Goal: Task Accomplishment & Management: Manage account settings

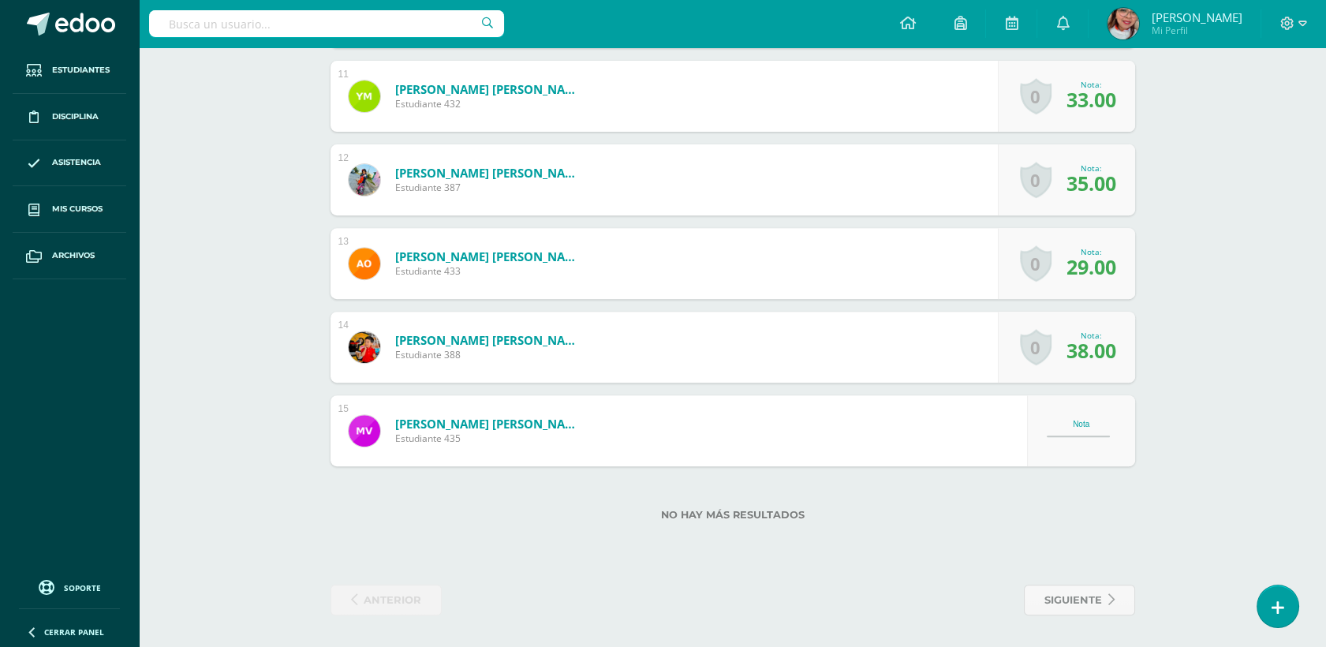
click at [1086, 425] on div "Nota" at bounding box center [1081, 424] width 69 height 9
click at [1059, 427] on div "Nota" at bounding box center [1081, 430] width 69 height 21
drag, startPoint x: 1059, startPoint y: 427, endPoint x: 1244, endPoint y: 400, distance: 186.6
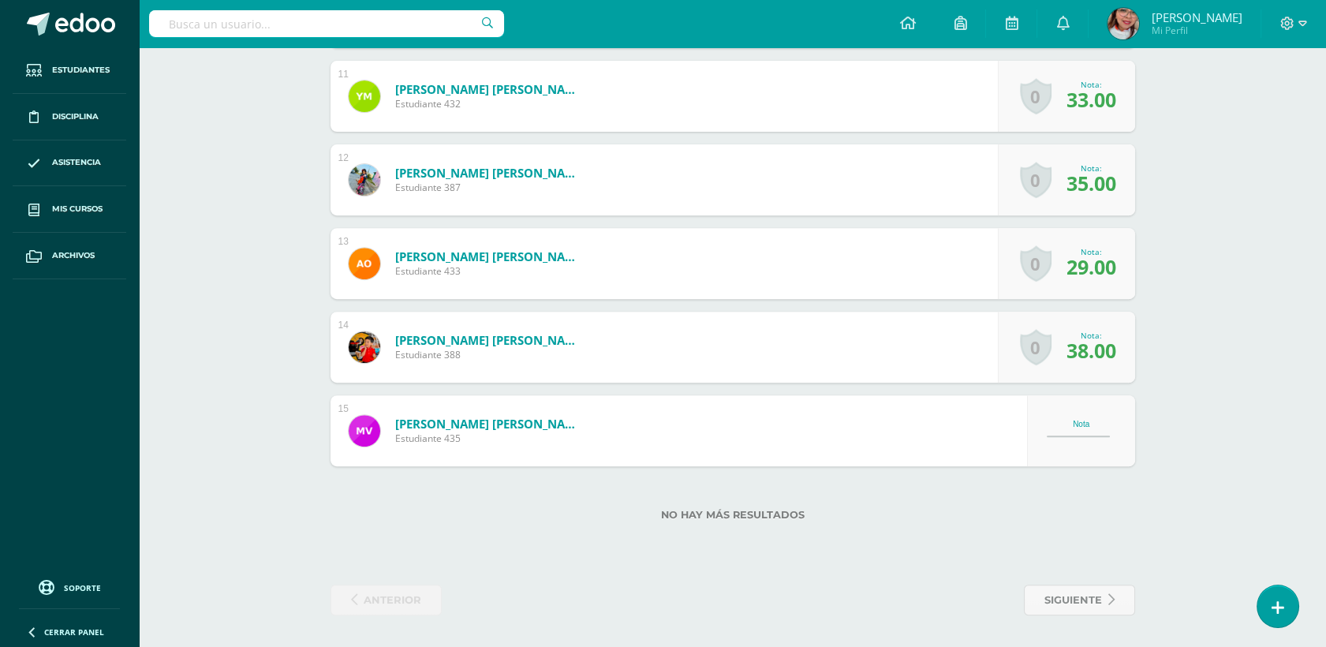
drag, startPoint x: 1244, startPoint y: 400, endPoint x: 1323, endPoint y: 505, distance: 131.3
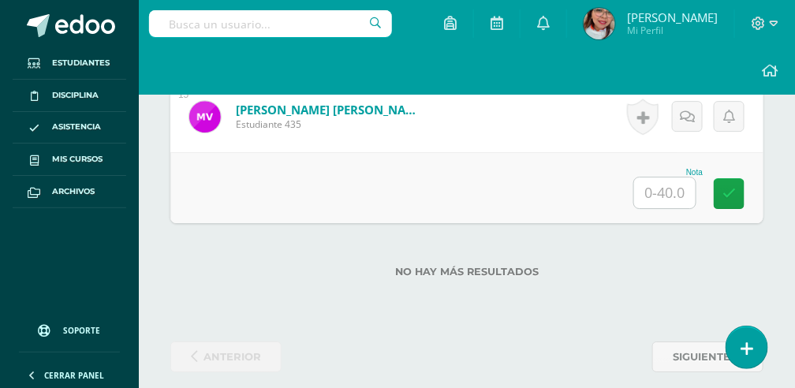
scroll to position [2700, 0]
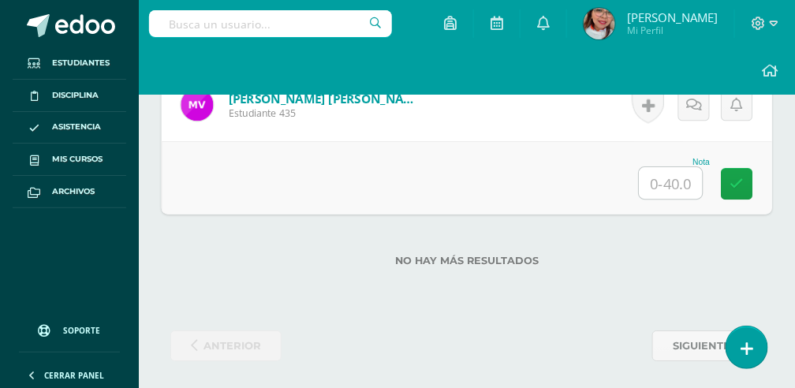
click at [665, 168] on input "text" at bounding box center [671, 183] width 63 height 32
type input "38"
click at [748, 181] on link at bounding box center [738, 184] width 32 height 32
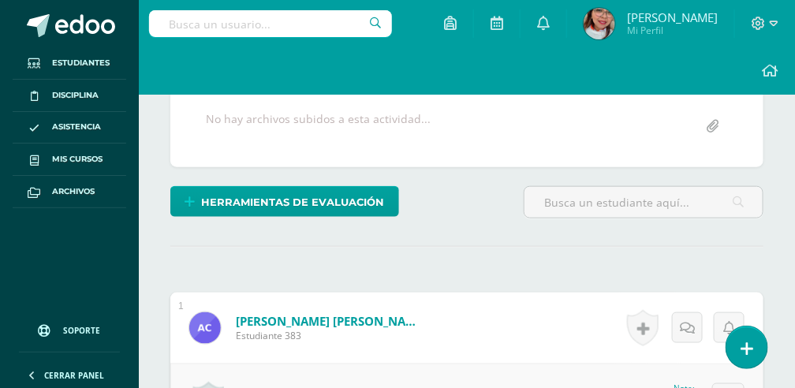
scroll to position [148, 0]
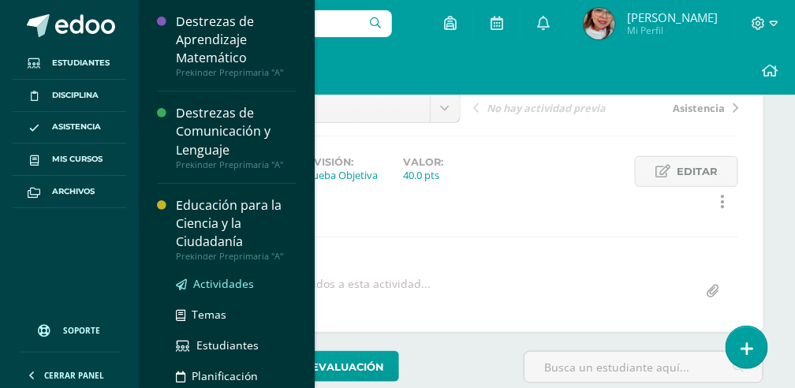
click at [226, 287] on span "Actividades" at bounding box center [223, 283] width 61 height 15
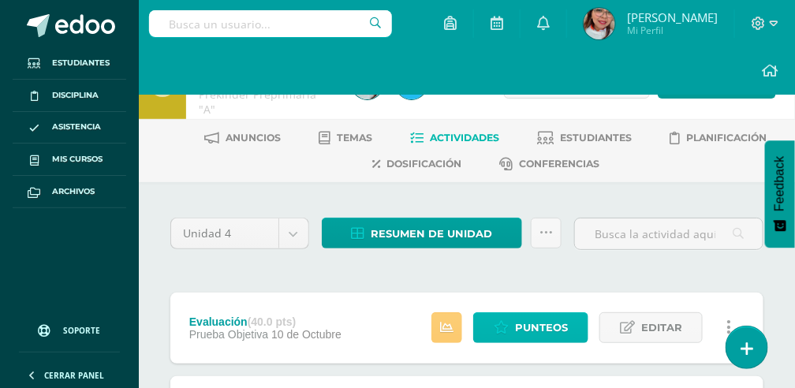
click at [544, 331] on span "Punteos" at bounding box center [541, 327] width 53 height 29
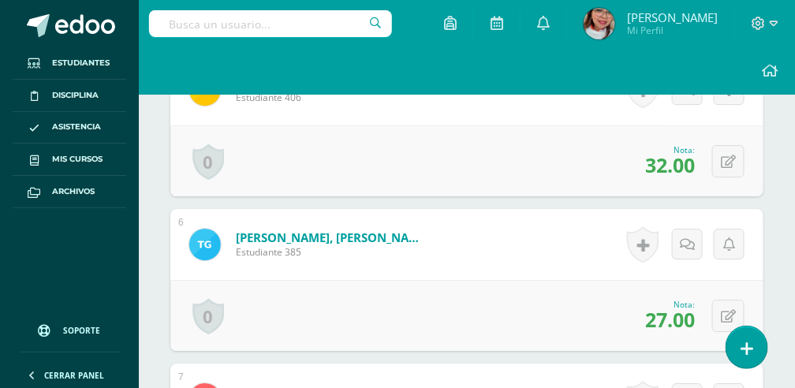
scroll to position [1187, 0]
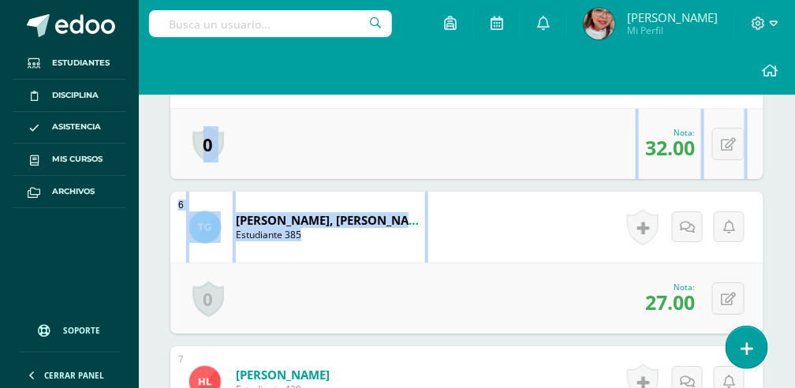
drag, startPoint x: 784, startPoint y: 160, endPoint x: 793, endPoint y: 208, distance: 48.9
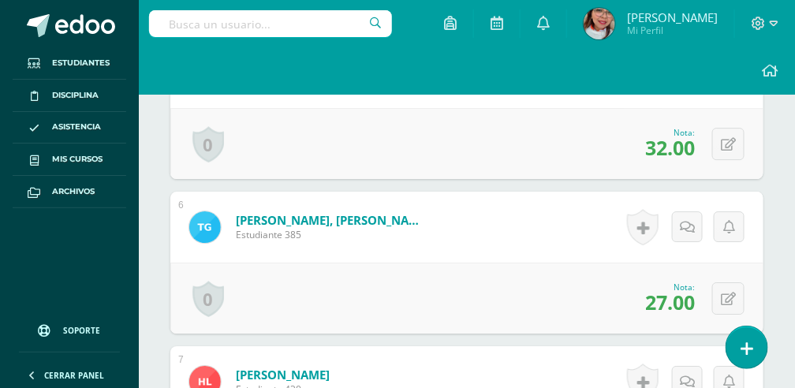
drag, startPoint x: 793, startPoint y: 208, endPoint x: 779, endPoint y: 251, distance: 44.9
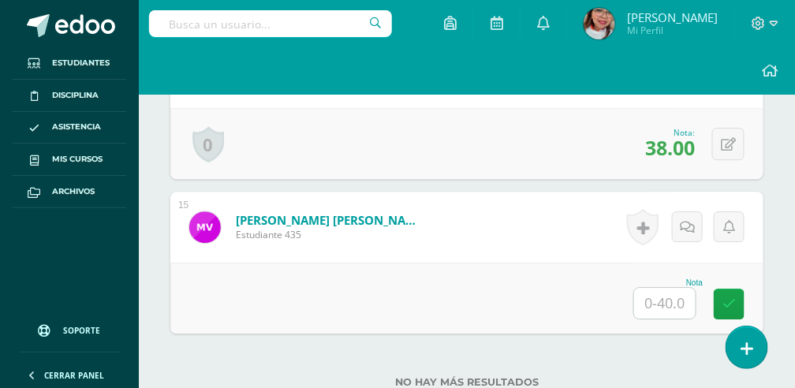
scroll to position [2700, 0]
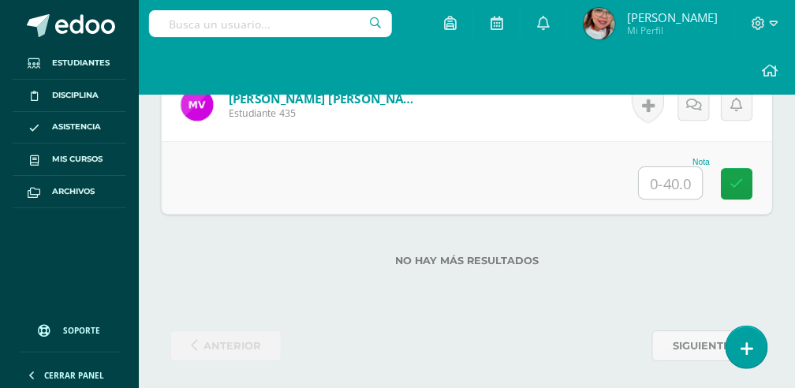
click at [677, 180] on input "text" at bounding box center [671, 183] width 63 height 32
type input "38"
click at [740, 177] on icon at bounding box center [738, 183] width 14 height 13
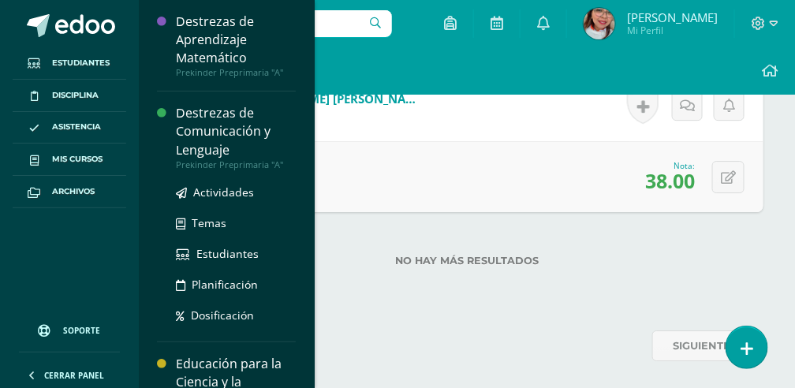
click at [212, 125] on div "Destrezas de Comunicación y Lenguaje" at bounding box center [236, 131] width 120 height 54
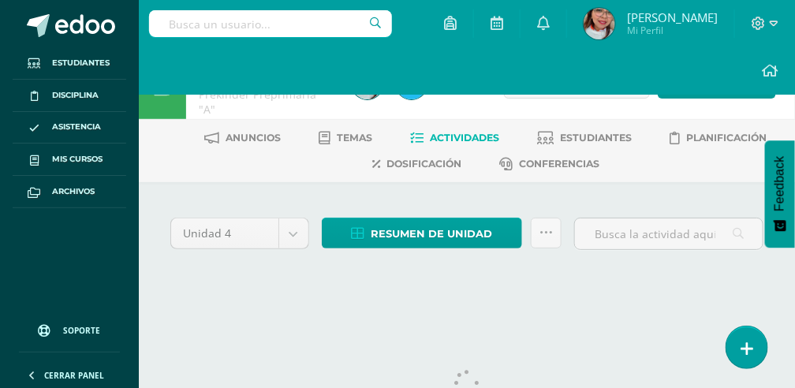
scroll to position [51, 0]
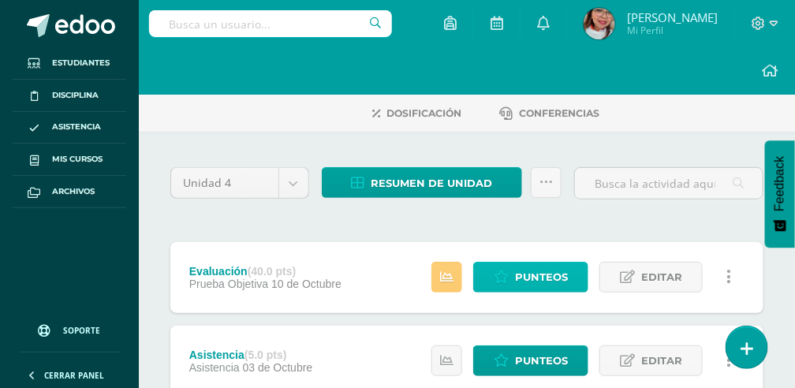
click at [541, 274] on span "Punteos" at bounding box center [541, 277] width 53 height 29
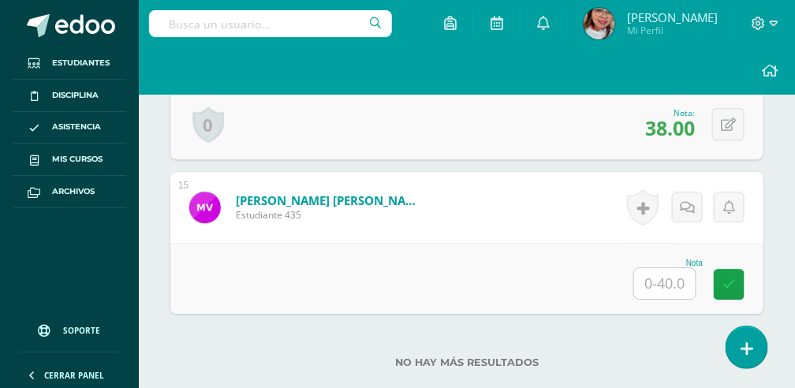
scroll to position [2524, 0]
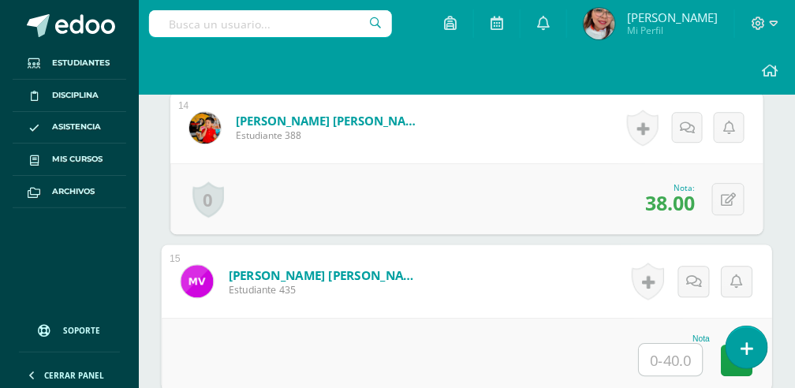
click at [664, 357] on input "text" at bounding box center [671, 360] width 63 height 32
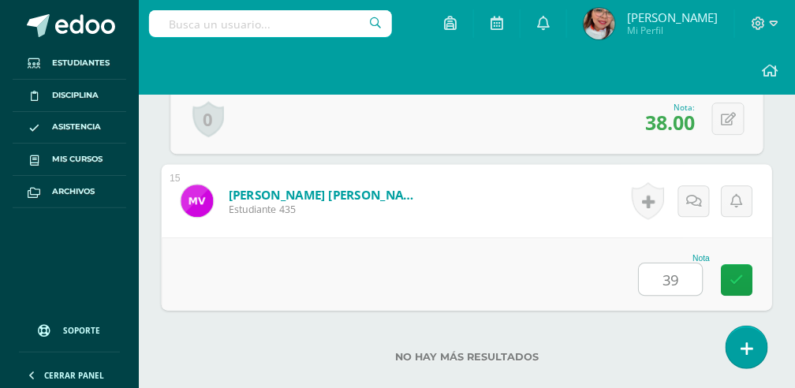
scroll to position [2700, 0]
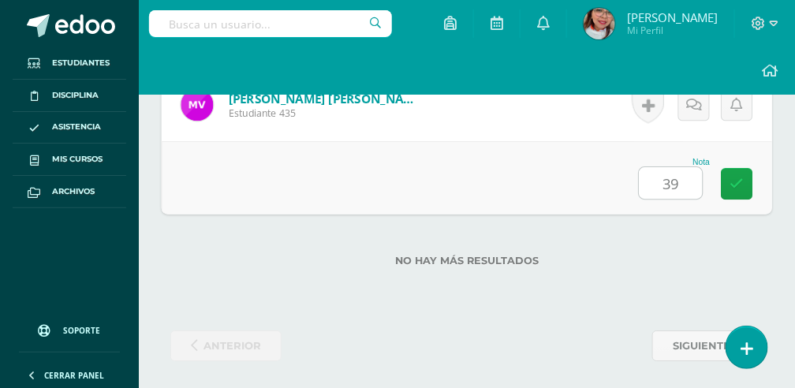
type input "39"
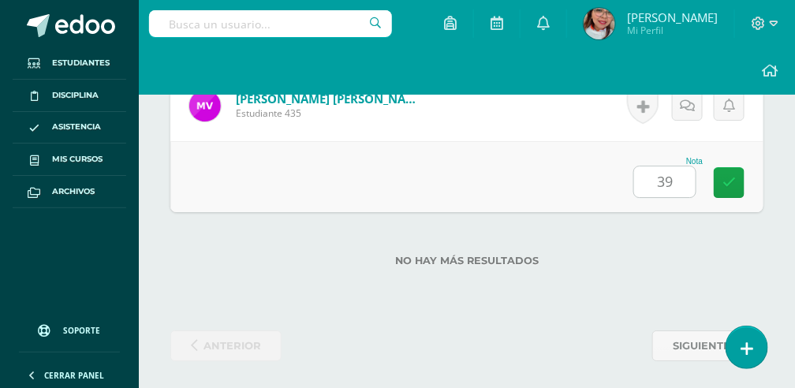
click at [732, 193] on div "Nota 39" at bounding box center [466, 176] width 593 height 71
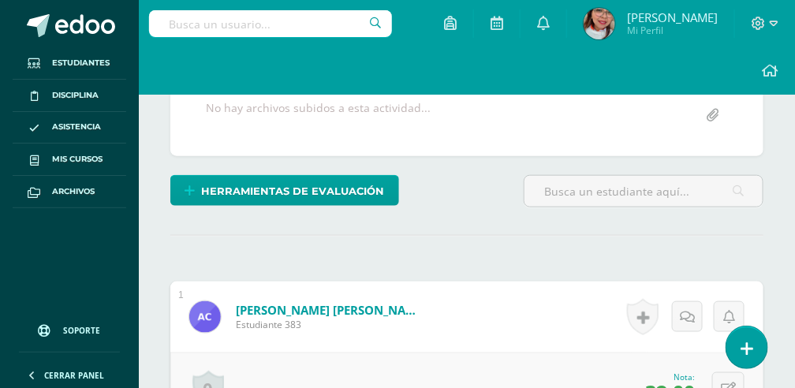
scroll to position [0, 0]
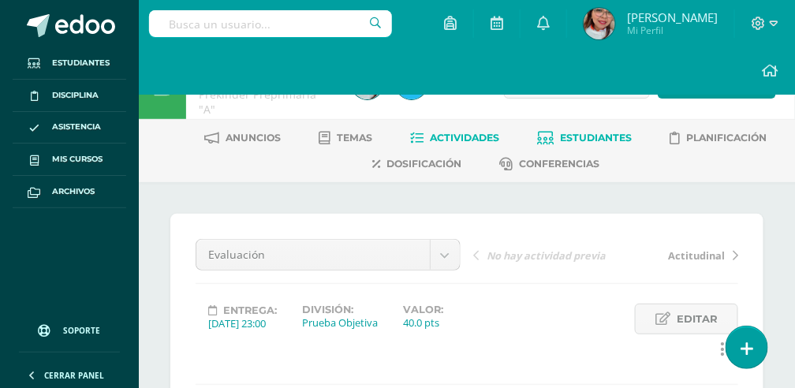
click at [570, 144] on link "Estudiantes" at bounding box center [585, 137] width 95 height 25
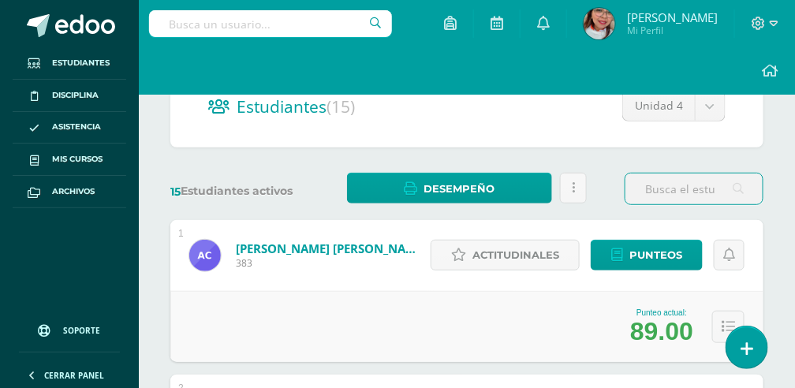
scroll to position [230, 0]
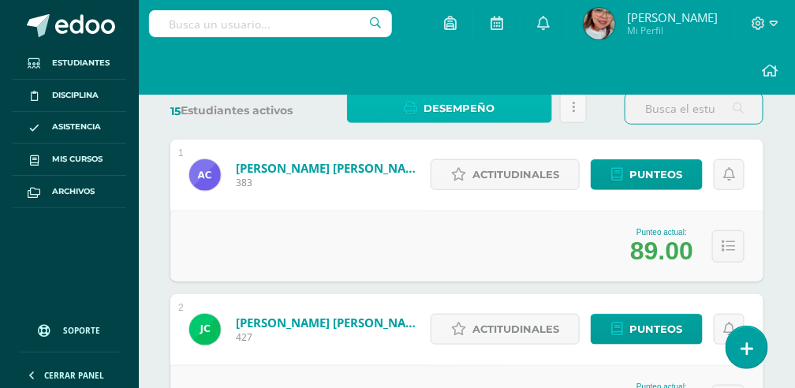
click at [447, 106] on span "Desempeño" at bounding box center [460, 108] width 71 height 29
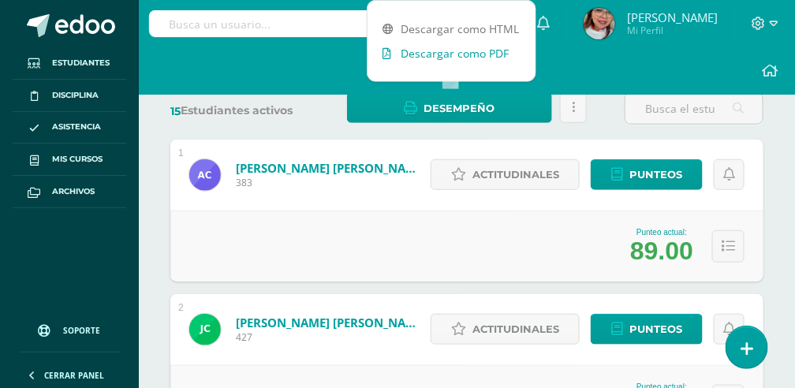
click at [473, 52] on link "Descargar como PDF" at bounding box center [452, 53] width 168 height 24
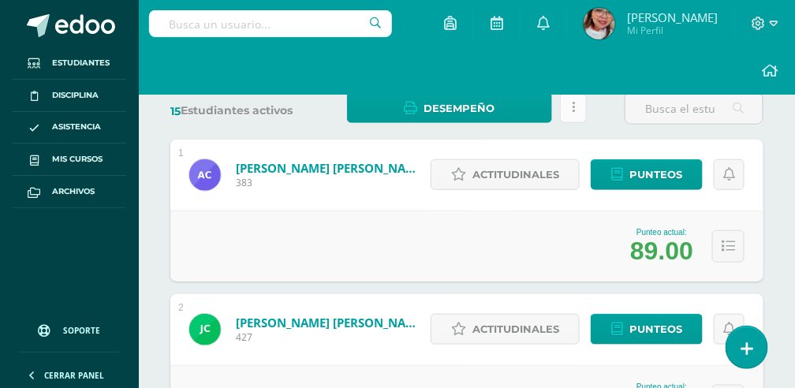
click at [571, 104] on link at bounding box center [573, 107] width 27 height 31
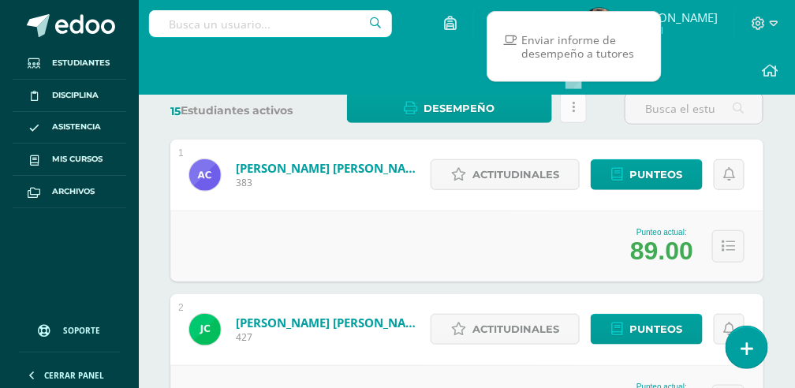
click at [571, 104] on link at bounding box center [573, 107] width 27 height 31
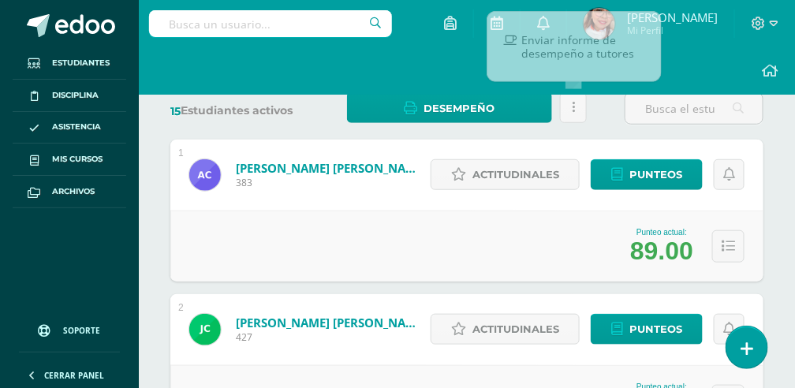
click at [619, 111] on div at bounding box center [695, 108] width 152 height 32
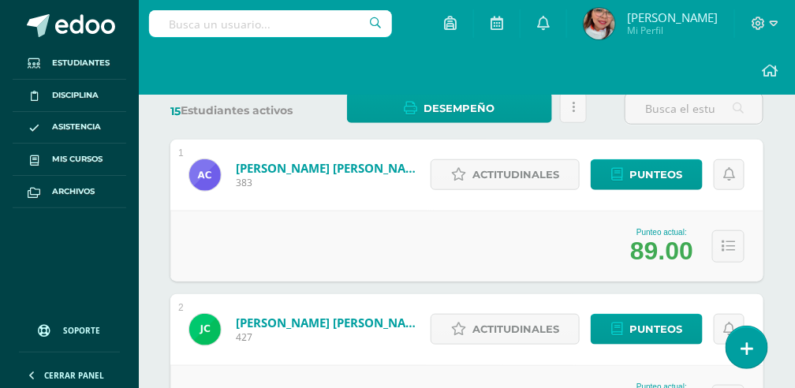
click at [591, 109] on div "Desempeño Estás por enviar un informe de desempeño a los tutores Esta acción en…" at bounding box center [467, 108] width 253 height 32
click at [575, 107] on link at bounding box center [573, 107] width 27 height 31
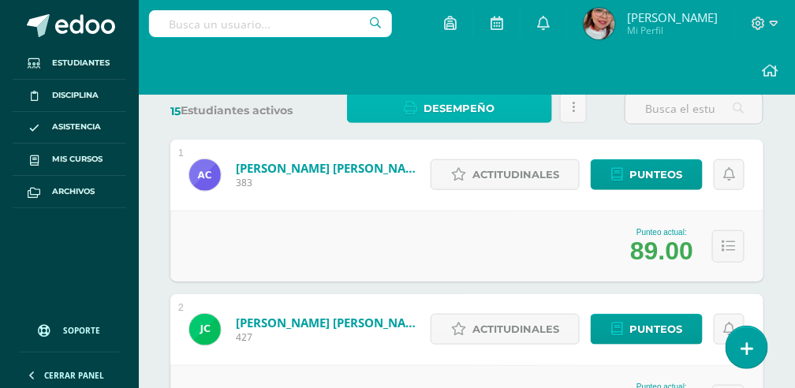
click at [487, 110] on span "Desempeño" at bounding box center [460, 108] width 71 height 29
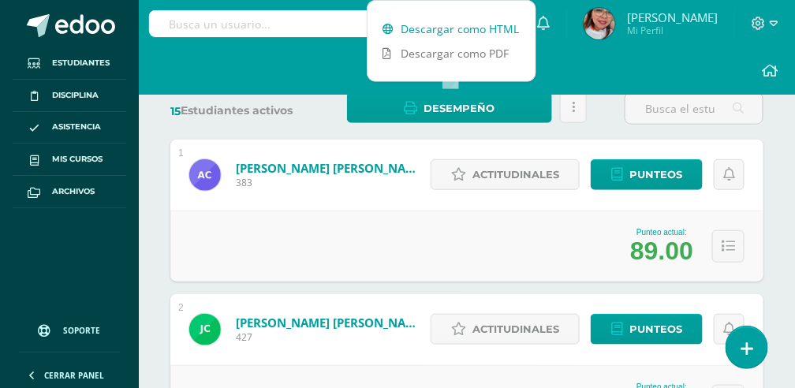
click at [447, 30] on link "Descargar como HTML" at bounding box center [452, 29] width 168 height 24
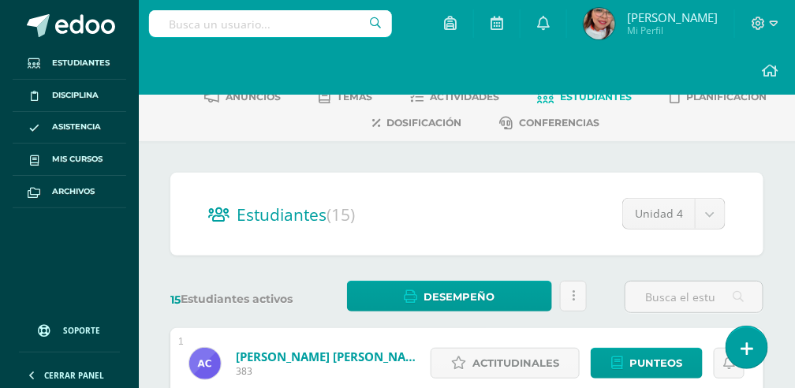
scroll to position [51, 0]
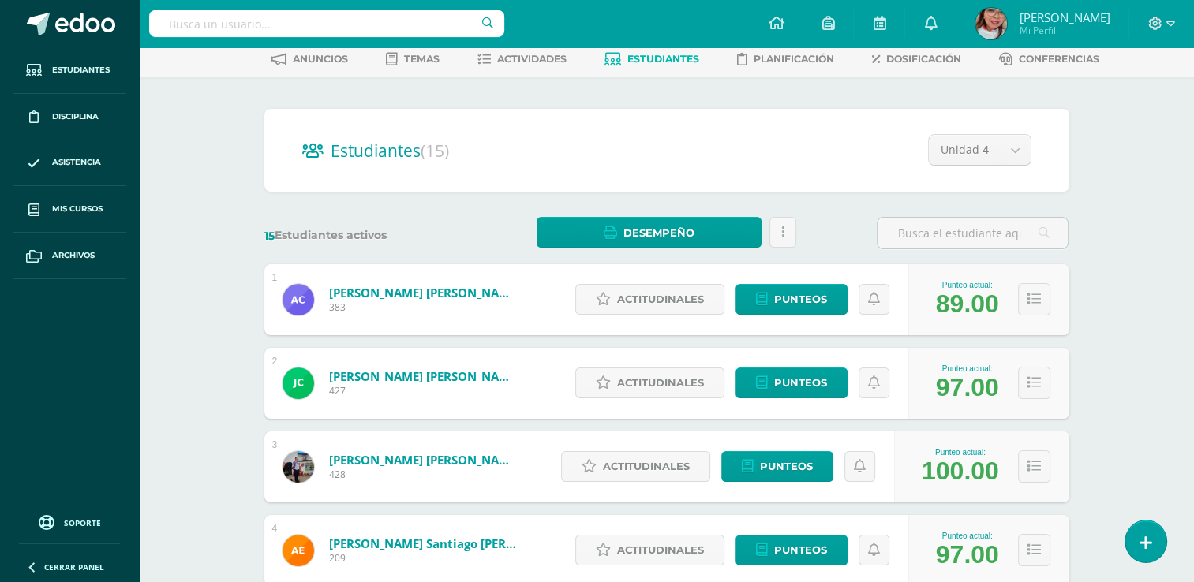
scroll to position [0, 0]
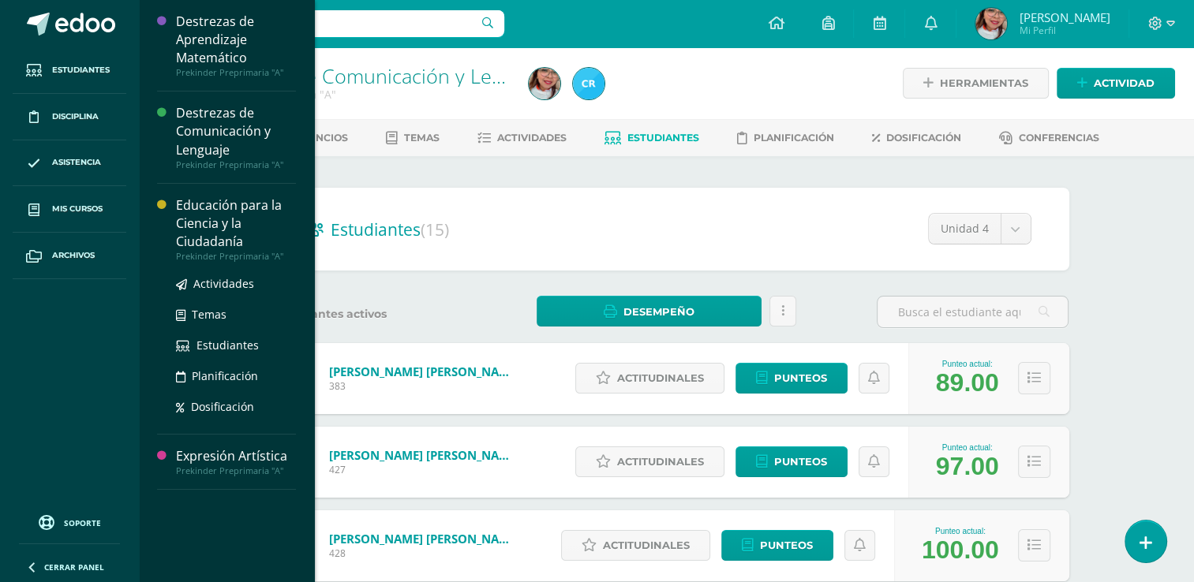
click at [193, 220] on div "Educación para la Ciencia y la Ciudadanía" at bounding box center [236, 223] width 120 height 54
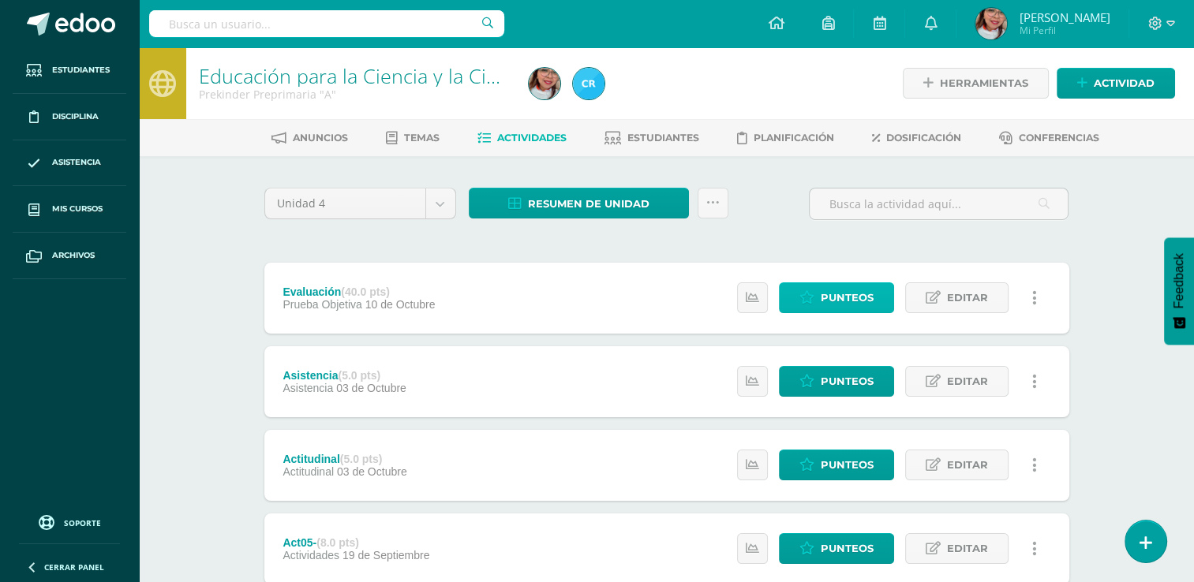
click at [819, 295] on link "Punteos" at bounding box center [836, 297] width 115 height 31
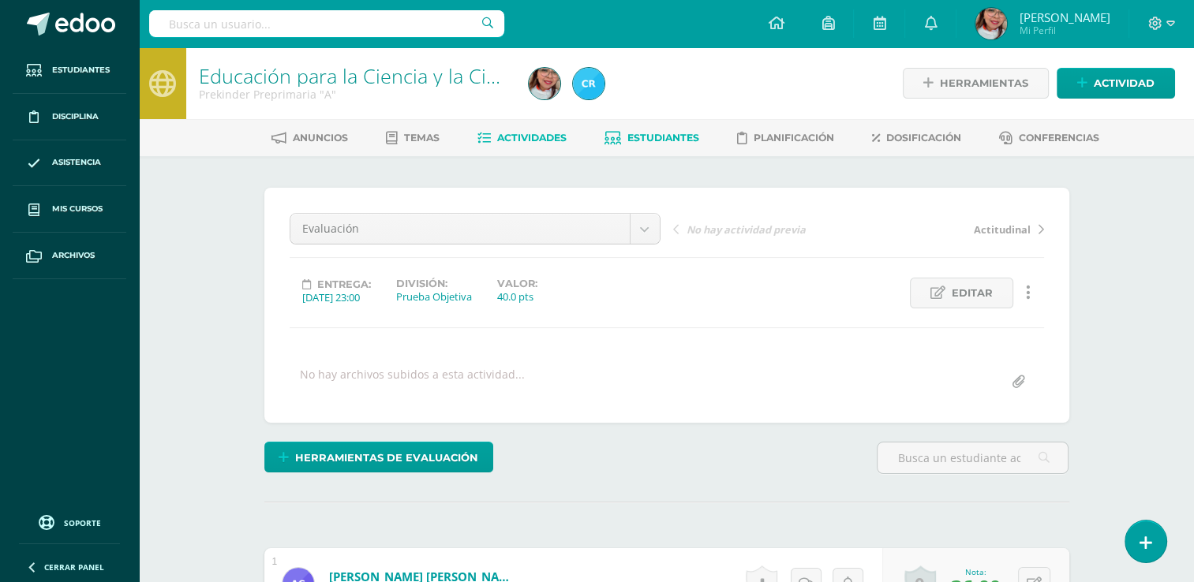
click at [687, 137] on span "Estudiantes" at bounding box center [663, 138] width 72 height 12
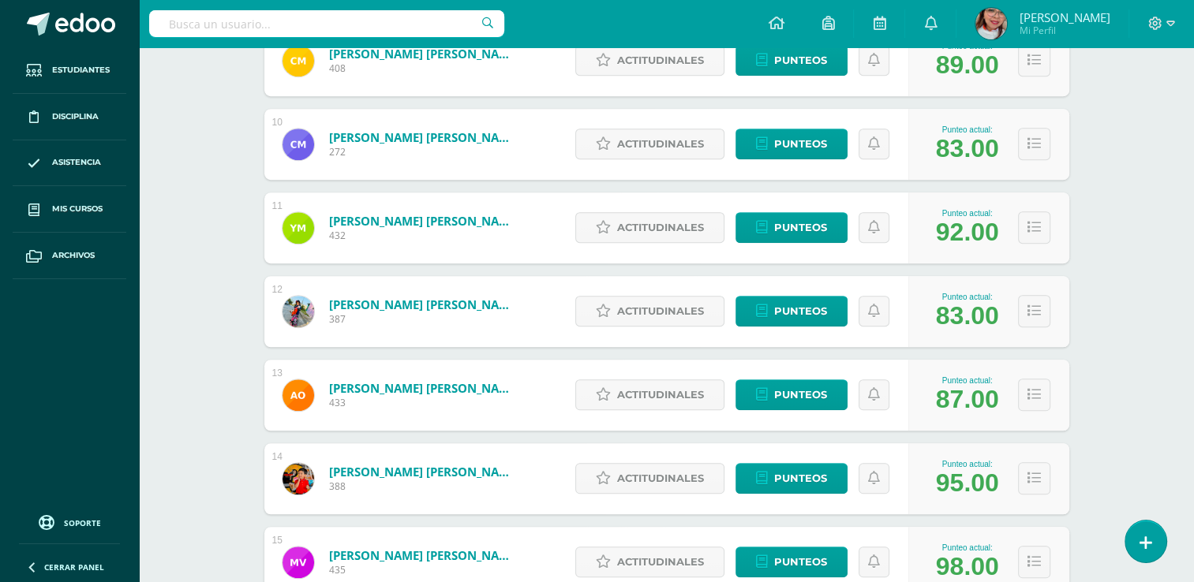
scroll to position [1107, 0]
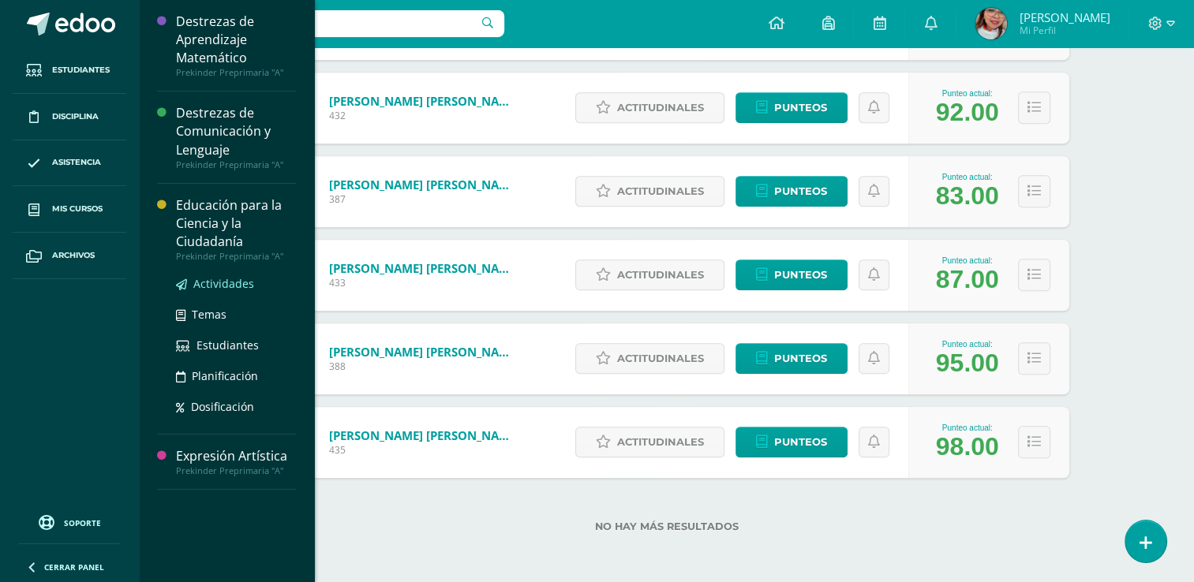
click at [219, 275] on link "Actividades" at bounding box center [236, 284] width 120 height 18
click at [229, 342] on span "Estudiantes" at bounding box center [227, 345] width 62 height 15
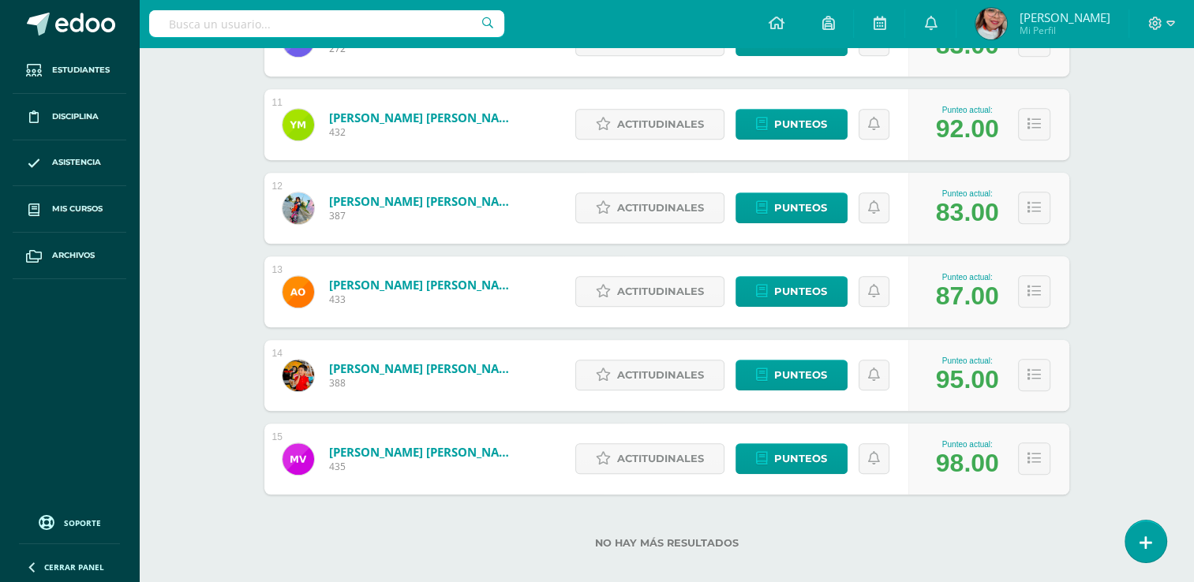
scroll to position [1107, 0]
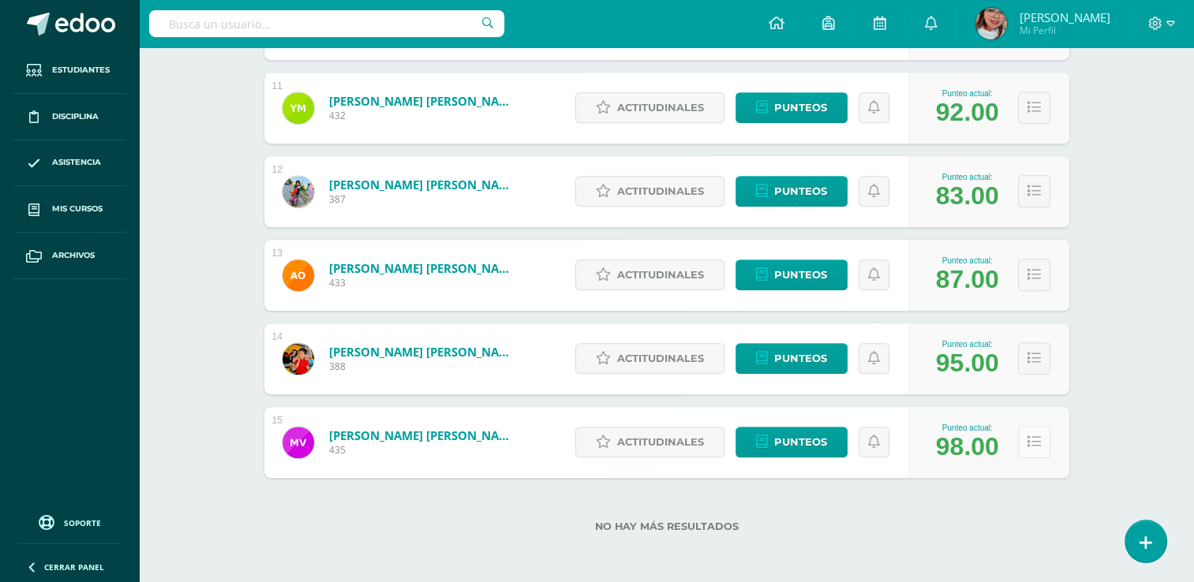
click at [1031, 440] on icon at bounding box center [1033, 442] width 13 height 13
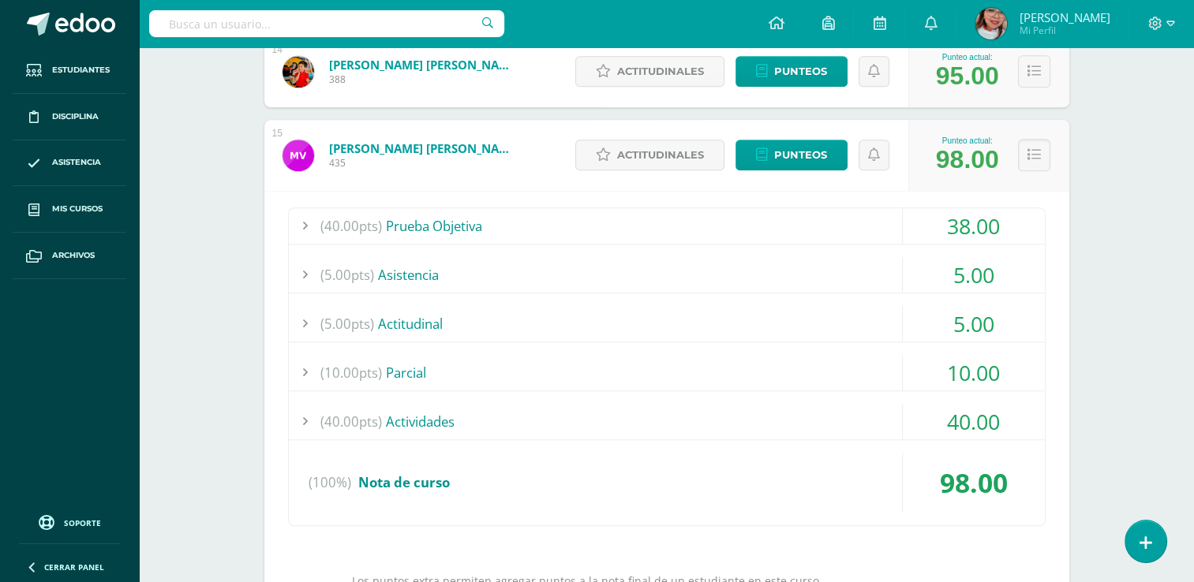
scroll to position [1392, 0]
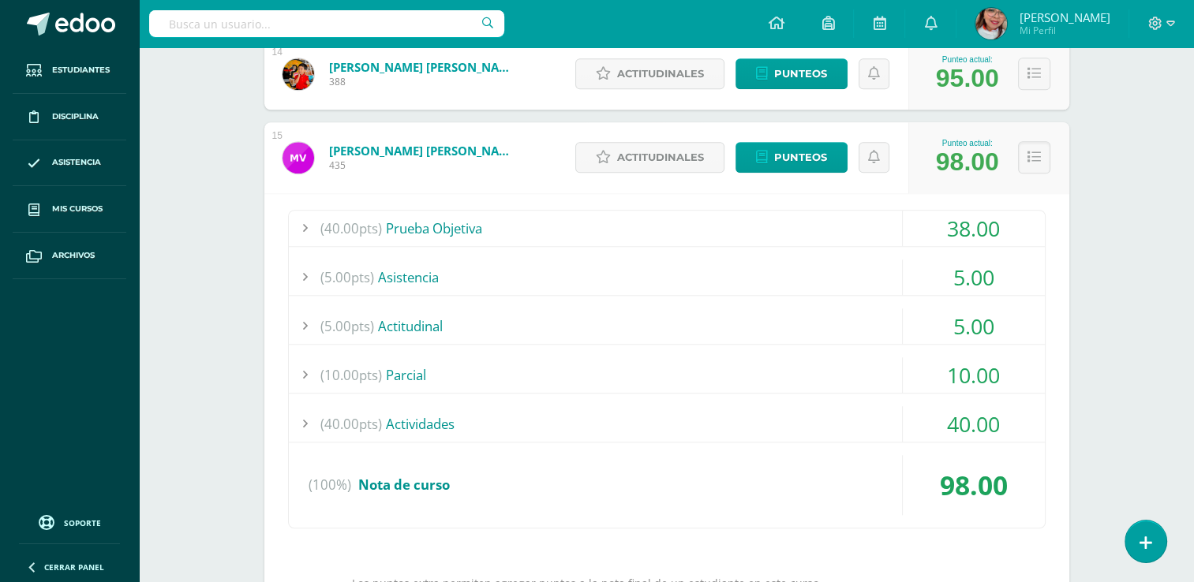
drag, startPoint x: 1027, startPoint y: 463, endPoint x: 840, endPoint y: 384, distance: 202.6
click at [840, 384] on div "(10.00pts) Parcial" at bounding box center [667, 375] width 756 height 36
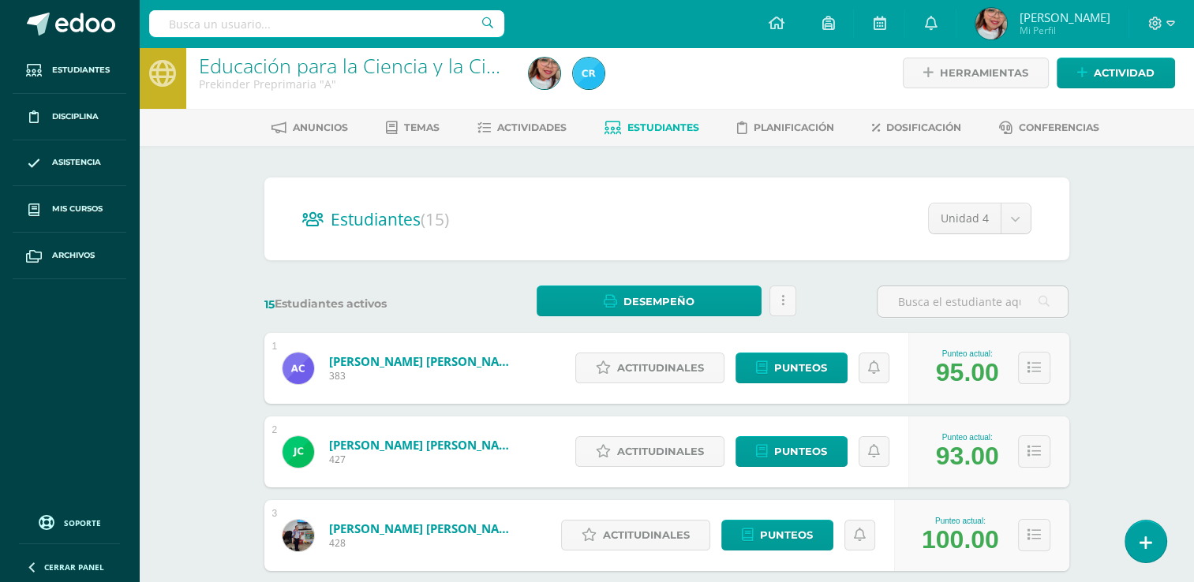
scroll to position [0, 0]
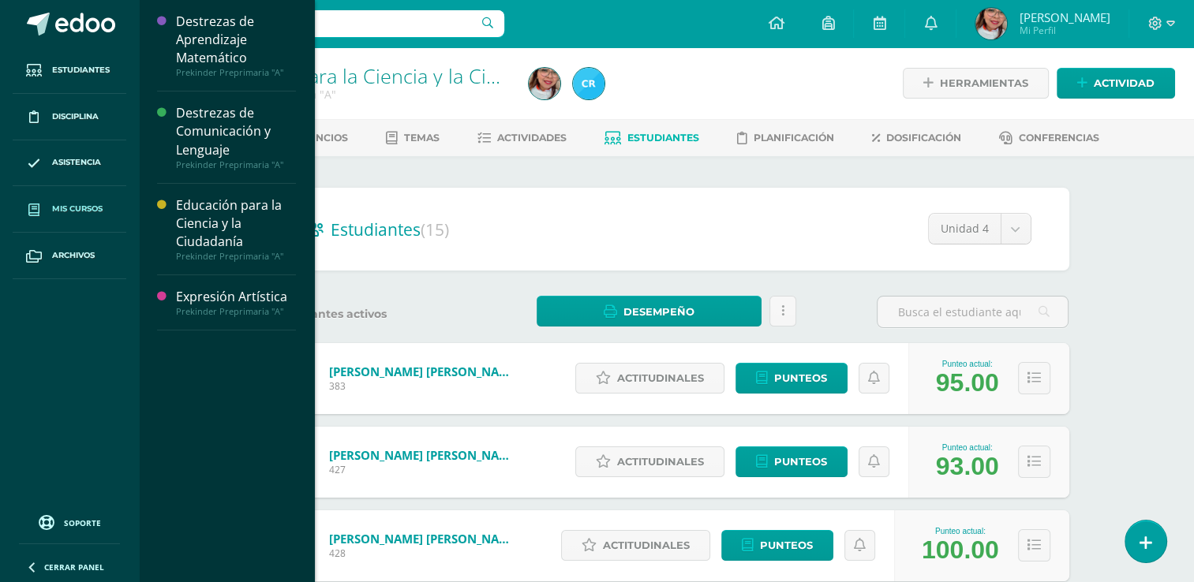
click at [95, 196] on link "Mis cursos" at bounding box center [70, 209] width 114 height 47
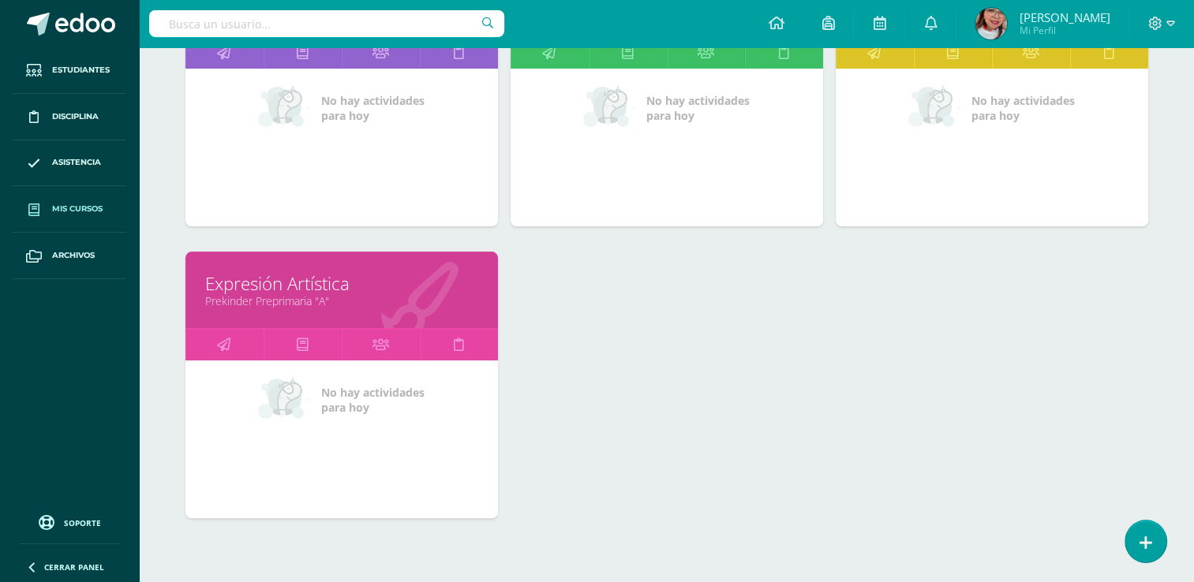
scroll to position [335, 0]
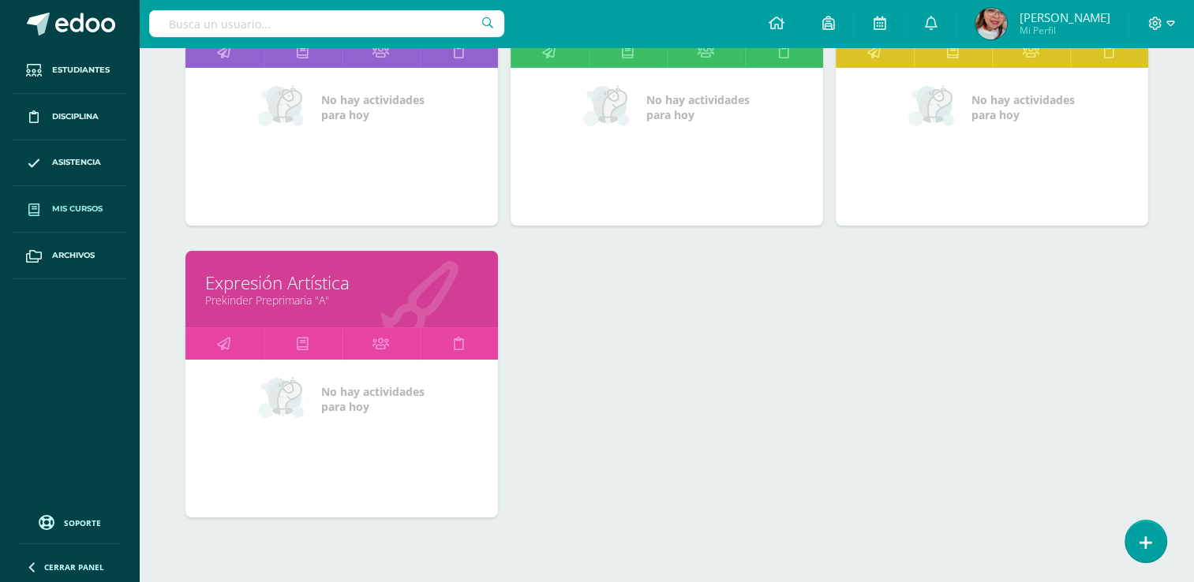
click at [375, 297] on link "Prekinder Preprimaria "A"" at bounding box center [341, 300] width 273 height 15
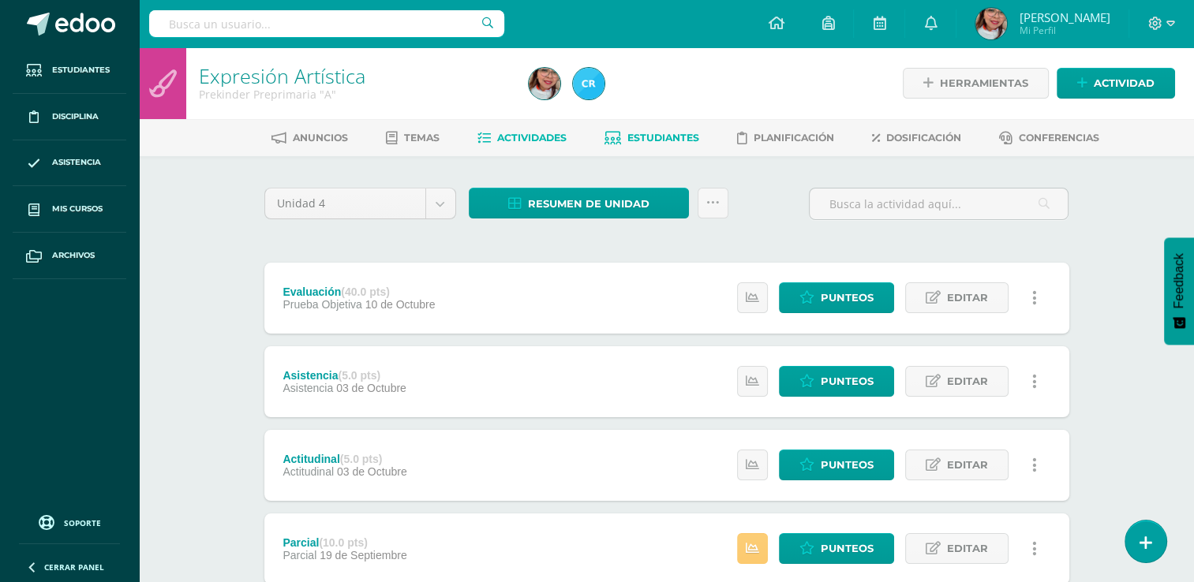
click at [653, 144] on link "Estudiantes" at bounding box center [651, 137] width 95 height 25
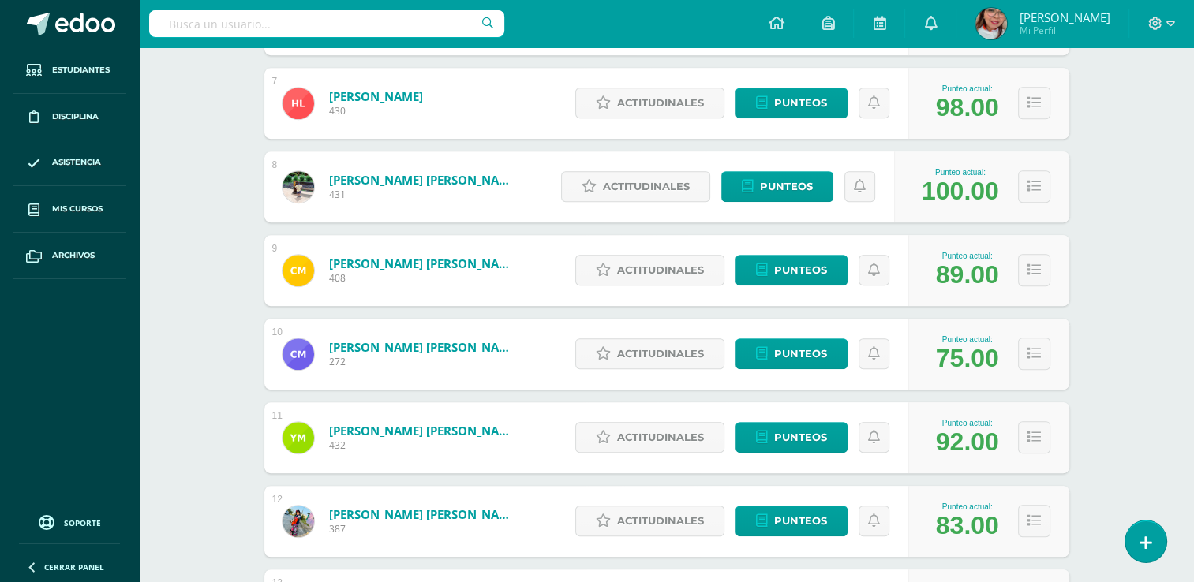
scroll to position [1107, 0]
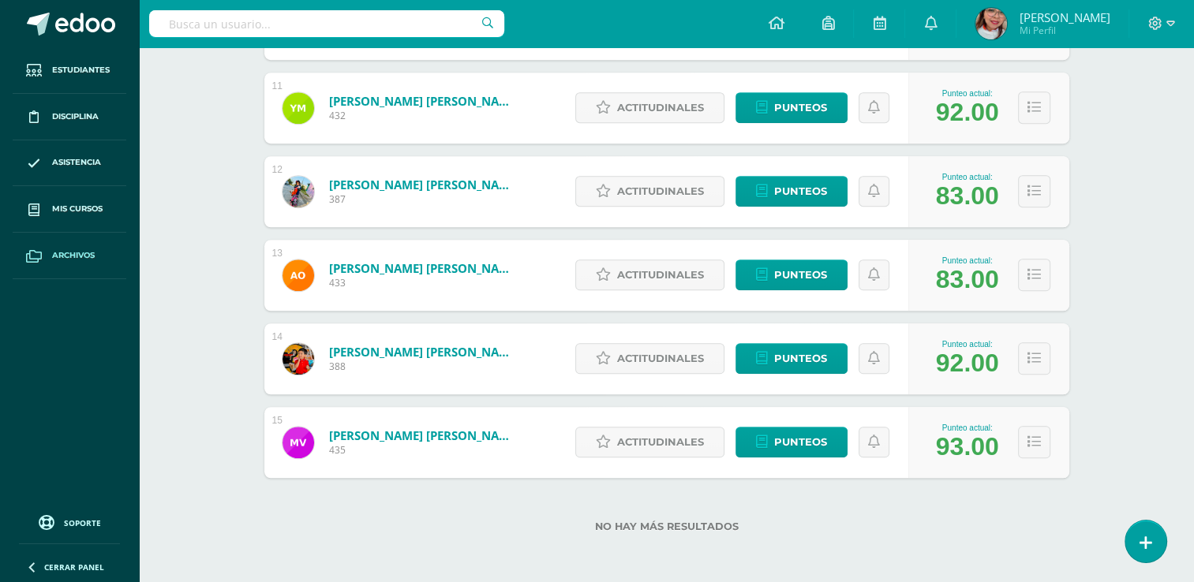
click at [83, 254] on span "Archivos" at bounding box center [73, 255] width 43 height 13
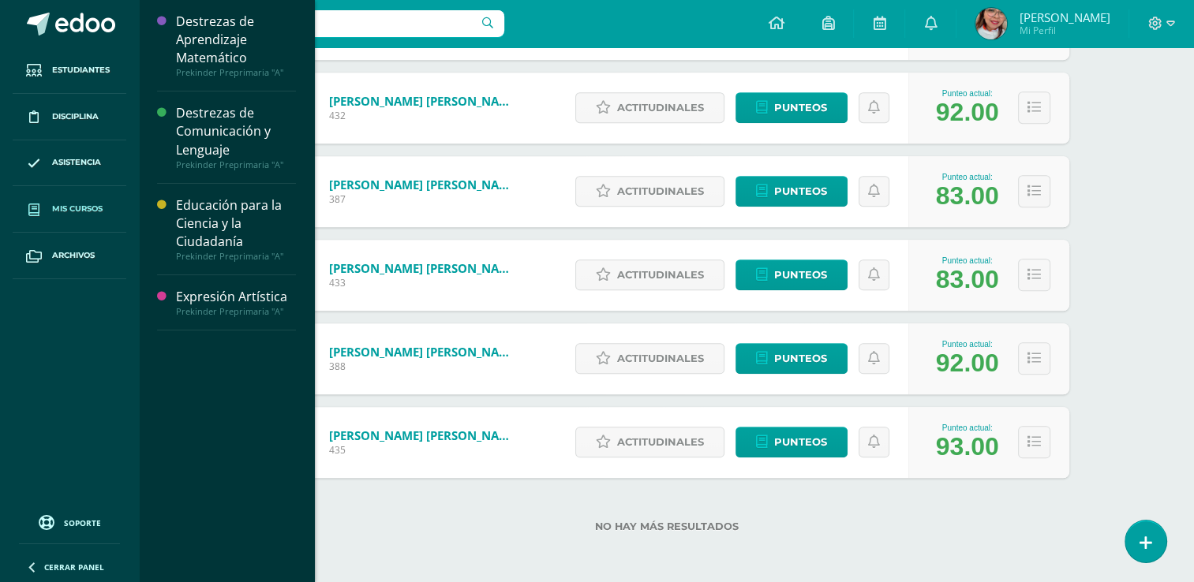
click at [69, 208] on span "Mis cursos" at bounding box center [77, 209] width 51 height 13
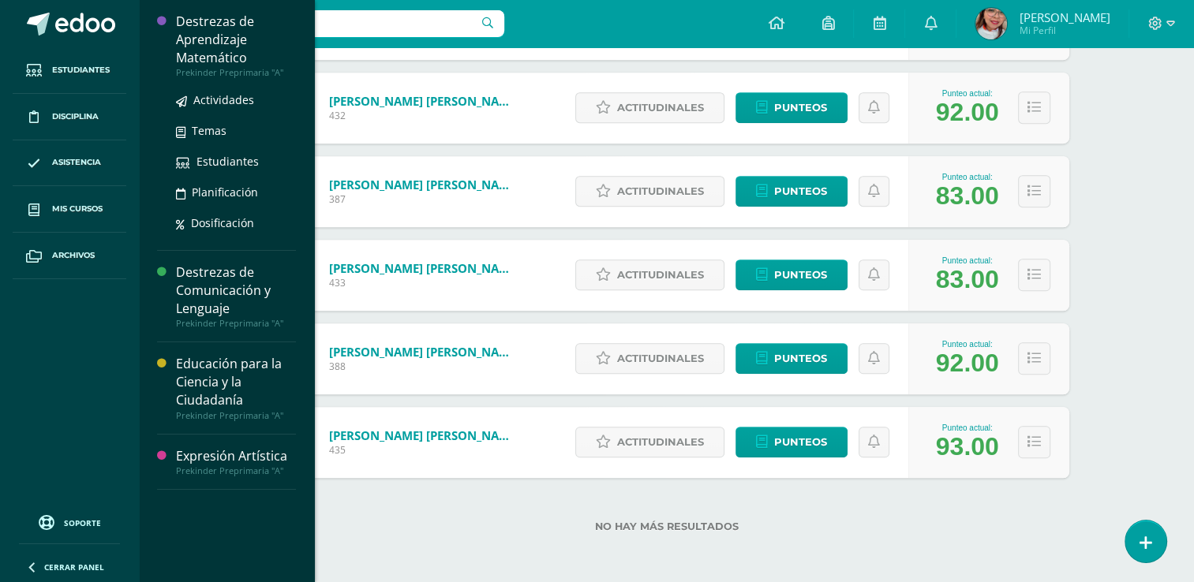
click at [210, 39] on div "Destrezas de Aprendizaje Matemático" at bounding box center [236, 40] width 120 height 54
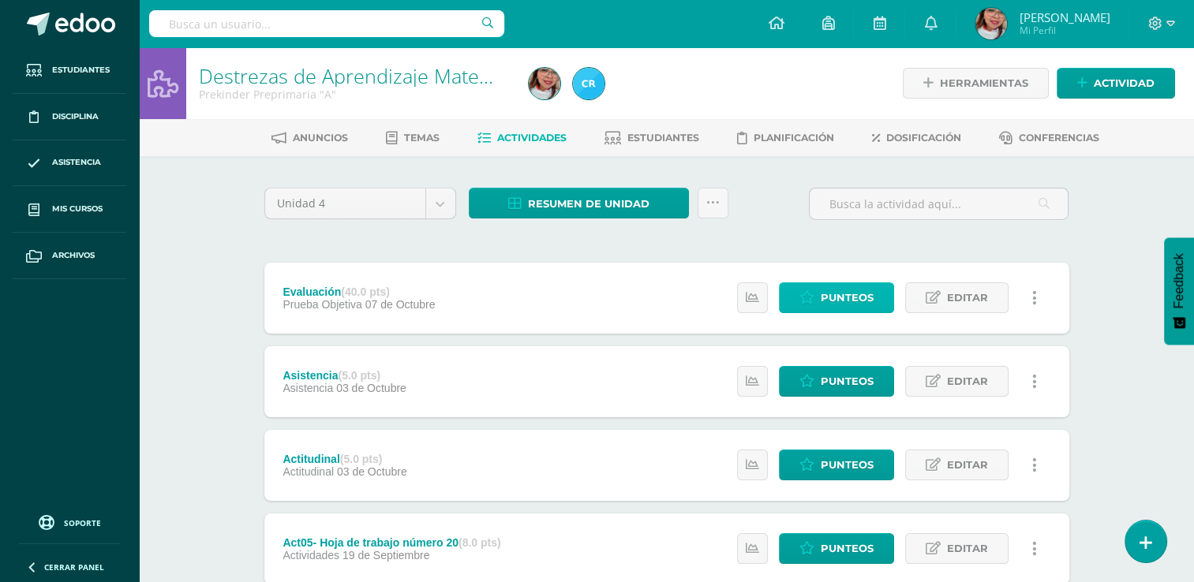
click at [846, 292] on span "Punteos" at bounding box center [847, 297] width 53 height 29
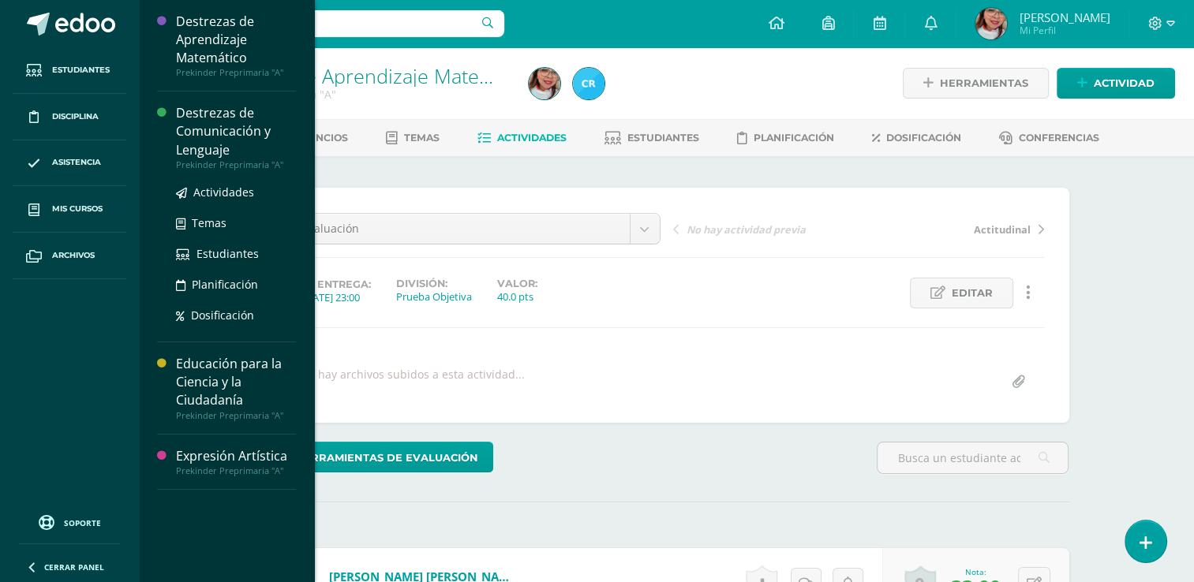
click at [198, 129] on div "Destrezas de Comunicación y Lenguaje" at bounding box center [236, 131] width 120 height 54
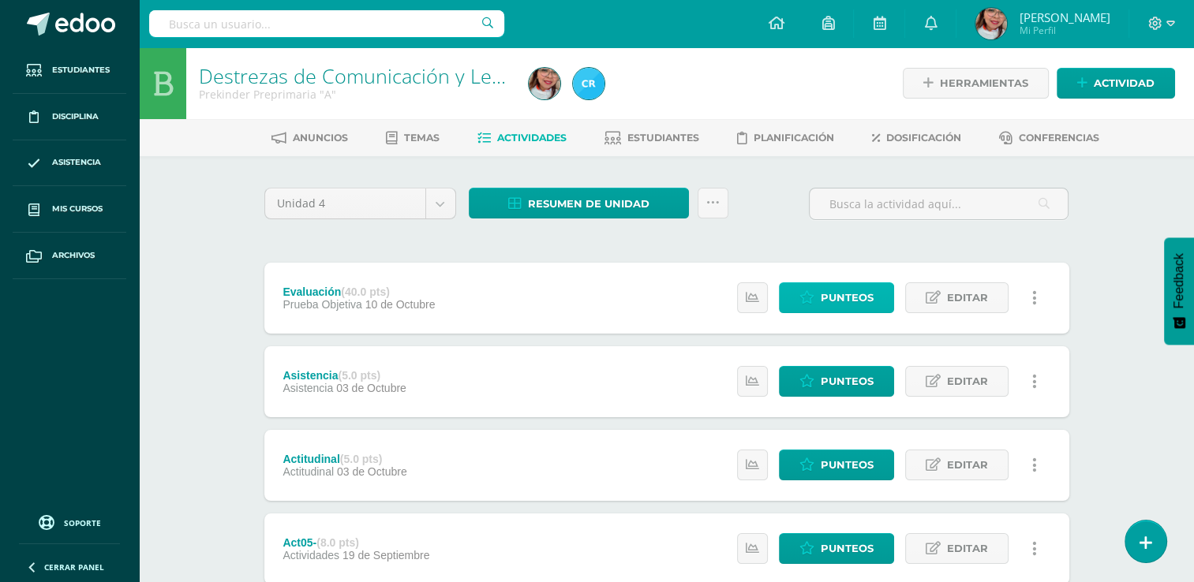
click at [840, 297] on span "Punteos" at bounding box center [847, 297] width 53 height 29
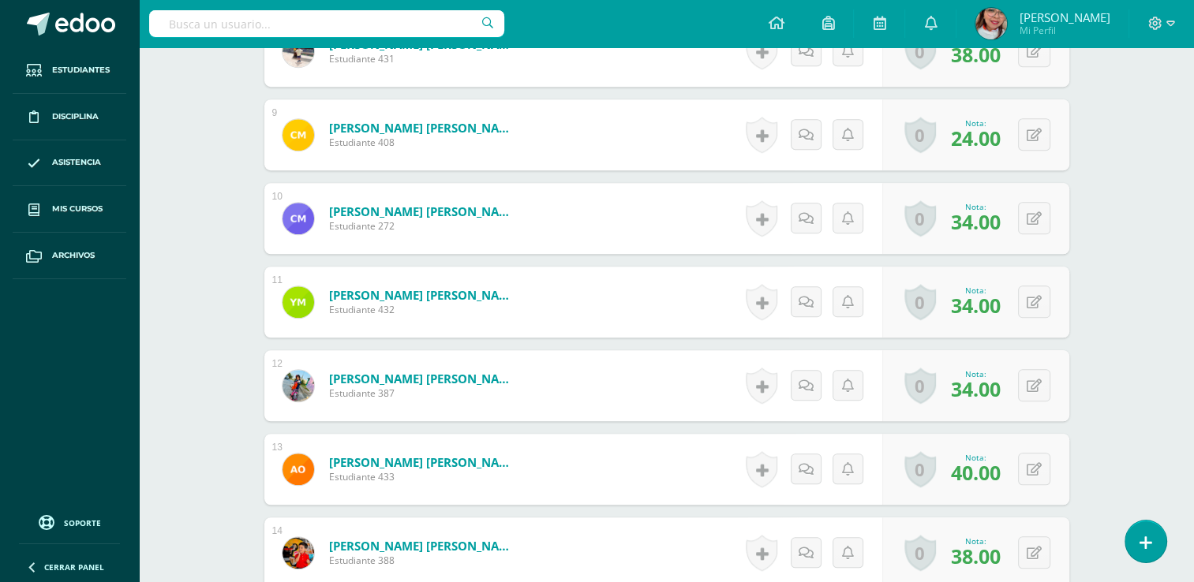
scroll to position [1388, 0]
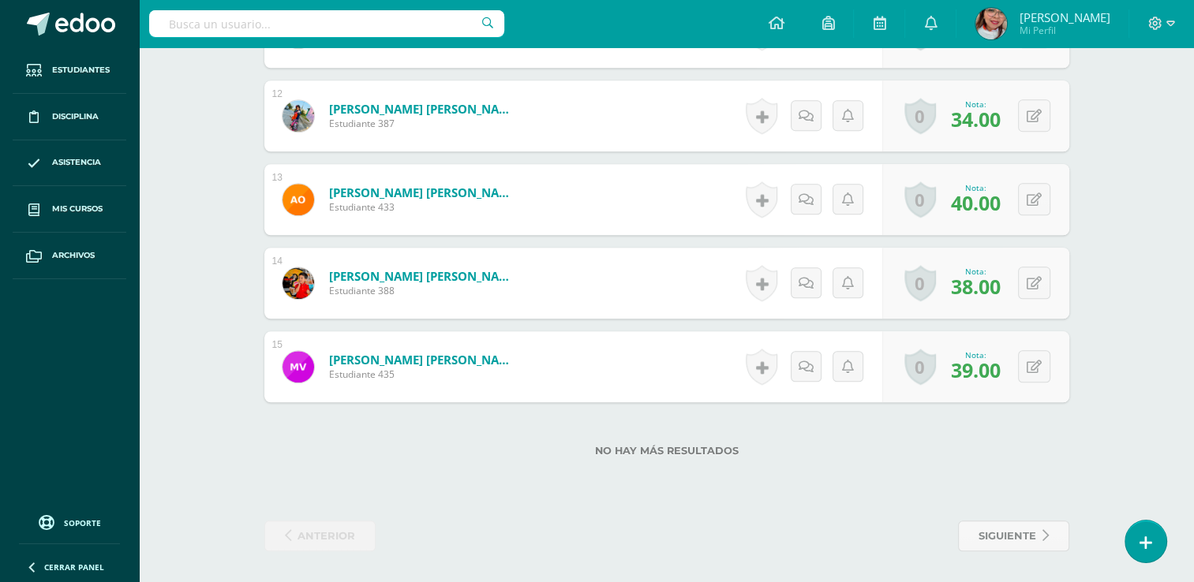
drag, startPoint x: 1188, startPoint y: 453, endPoint x: 1202, endPoint y: 451, distance: 14.4
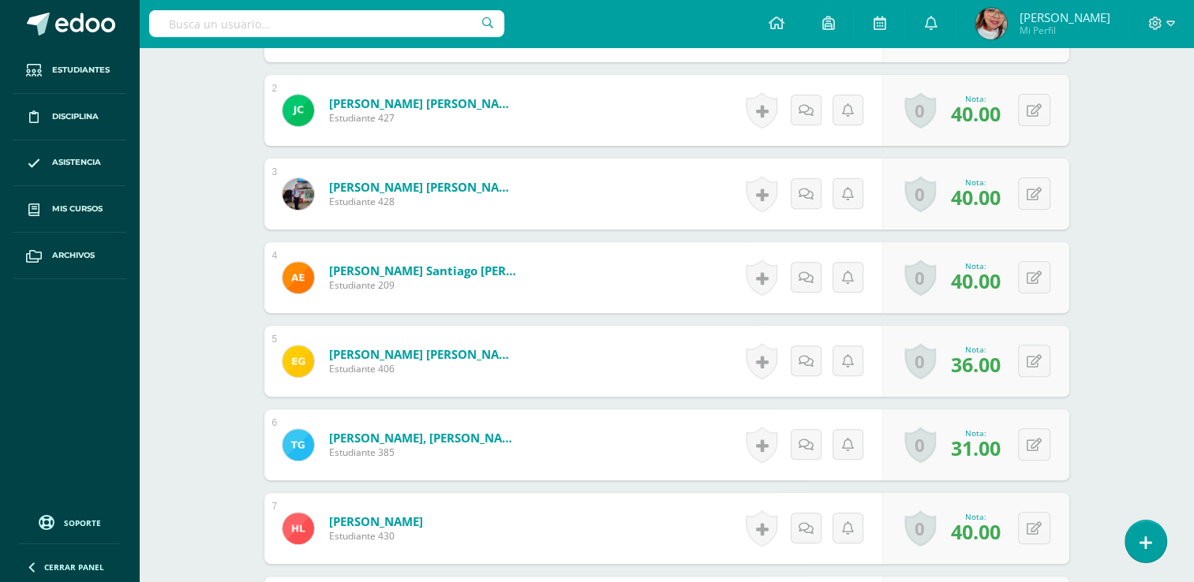
scroll to position [0, 0]
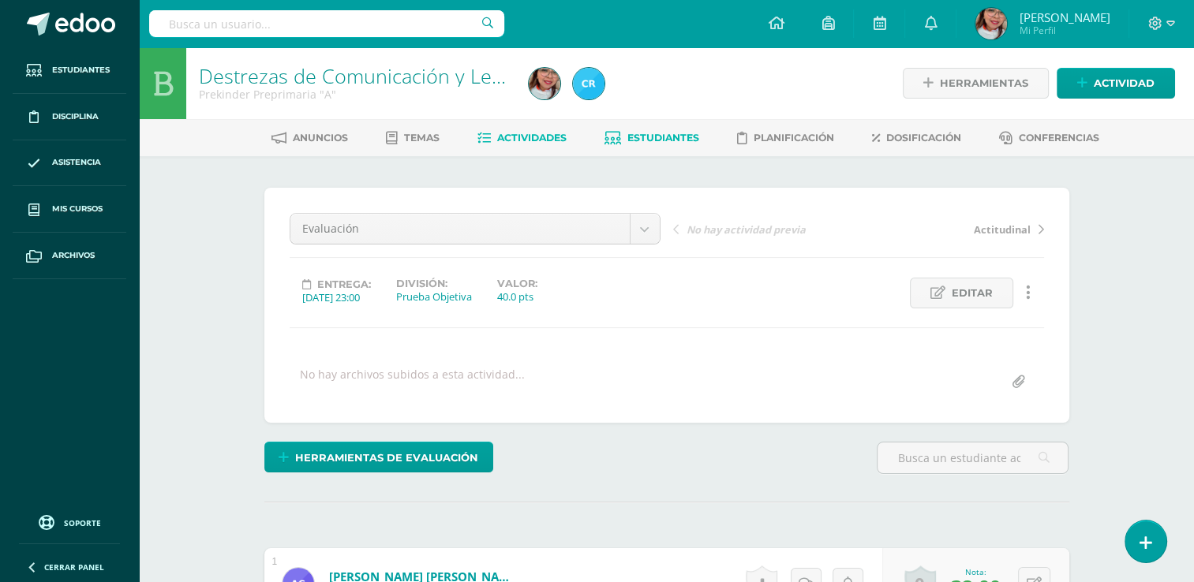
click at [649, 139] on span "Estudiantes" at bounding box center [663, 138] width 72 height 12
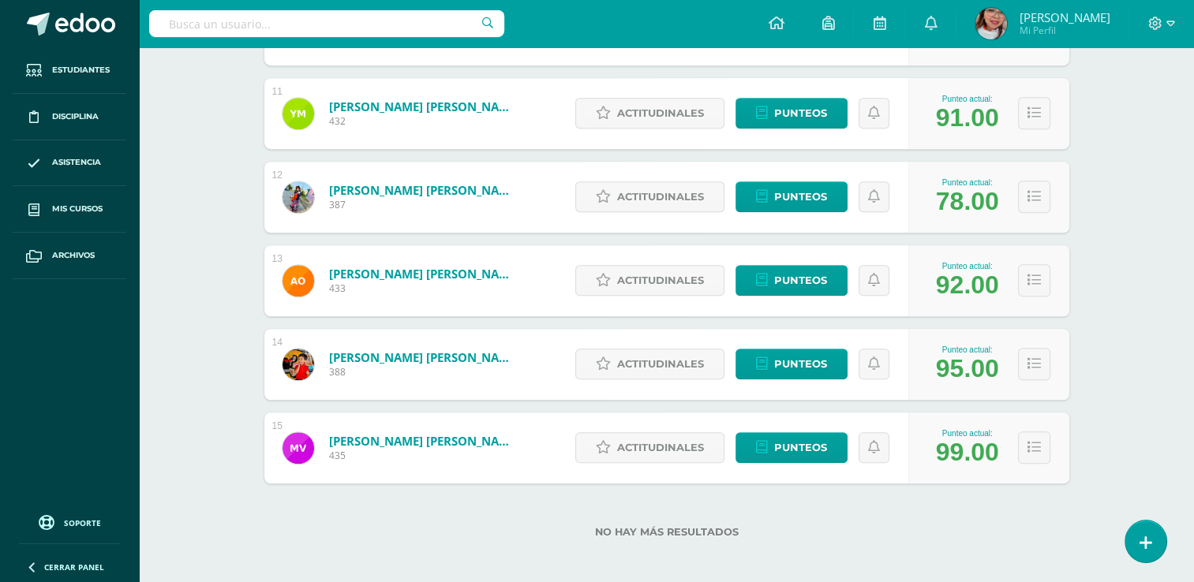
scroll to position [1107, 0]
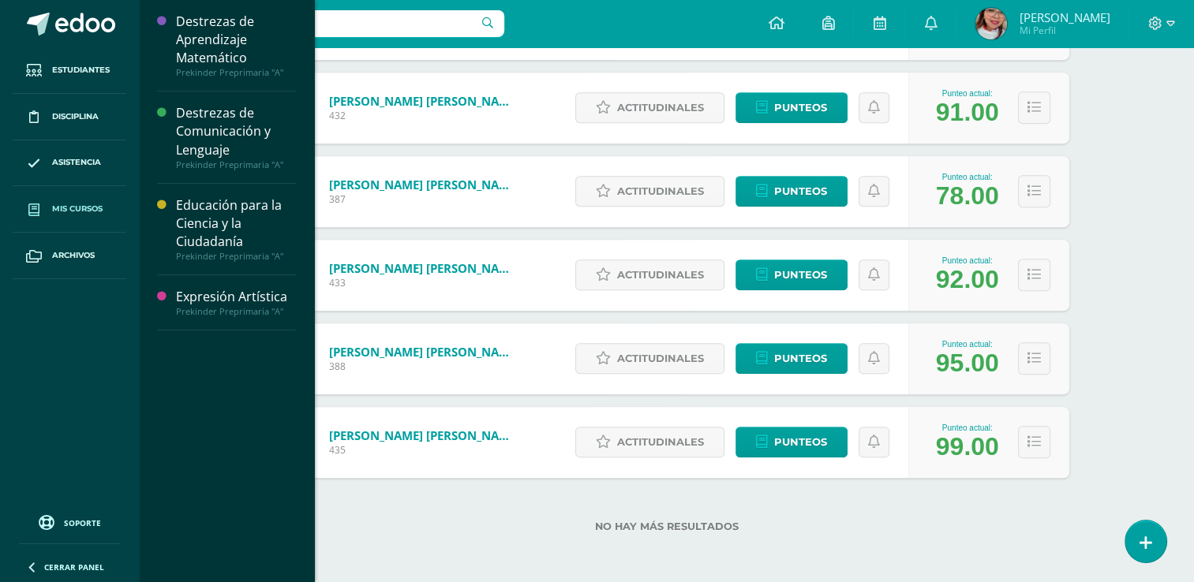
click at [79, 196] on link "Mis cursos" at bounding box center [70, 209] width 114 height 47
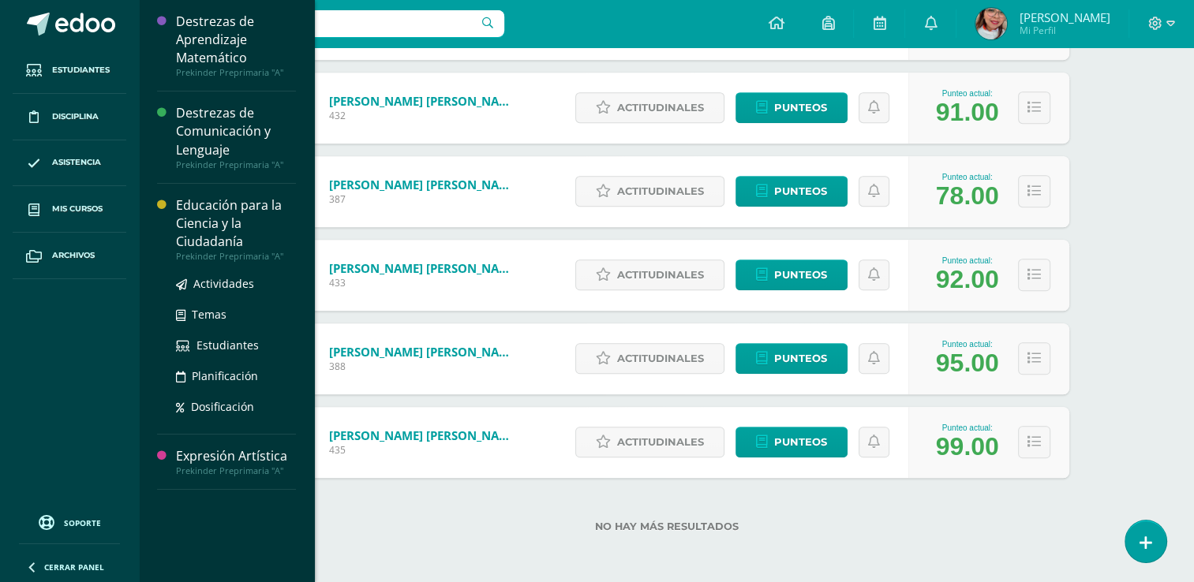
click at [196, 223] on div "Educación para la Ciencia y la Ciudadanía" at bounding box center [236, 223] width 120 height 54
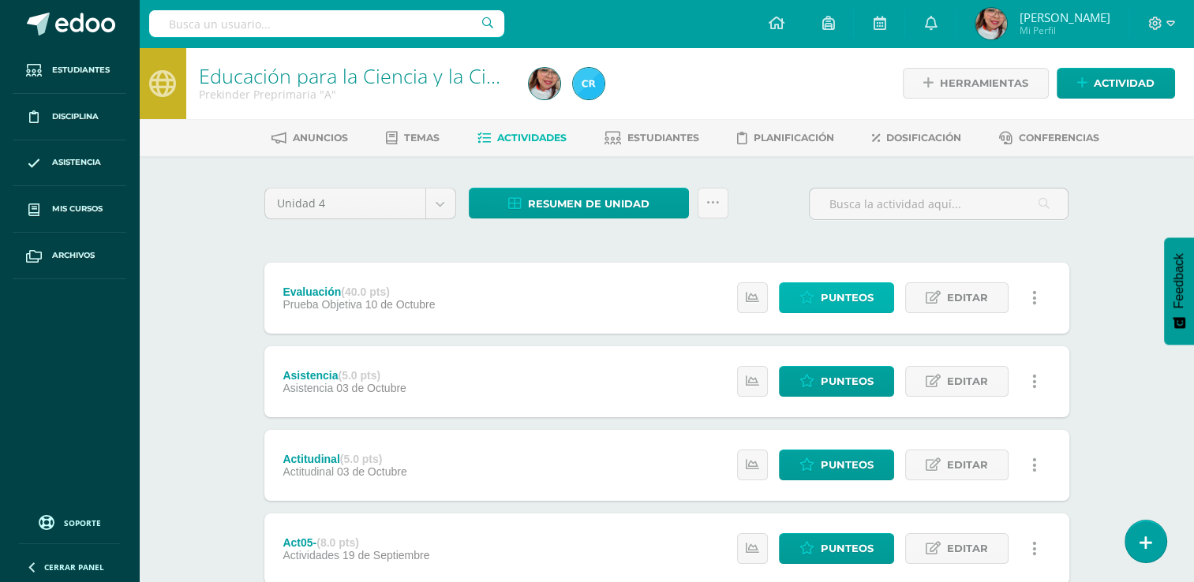
click at [858, 292] on span "Punteos" at bounding box center [847, 297] width 53 height 29
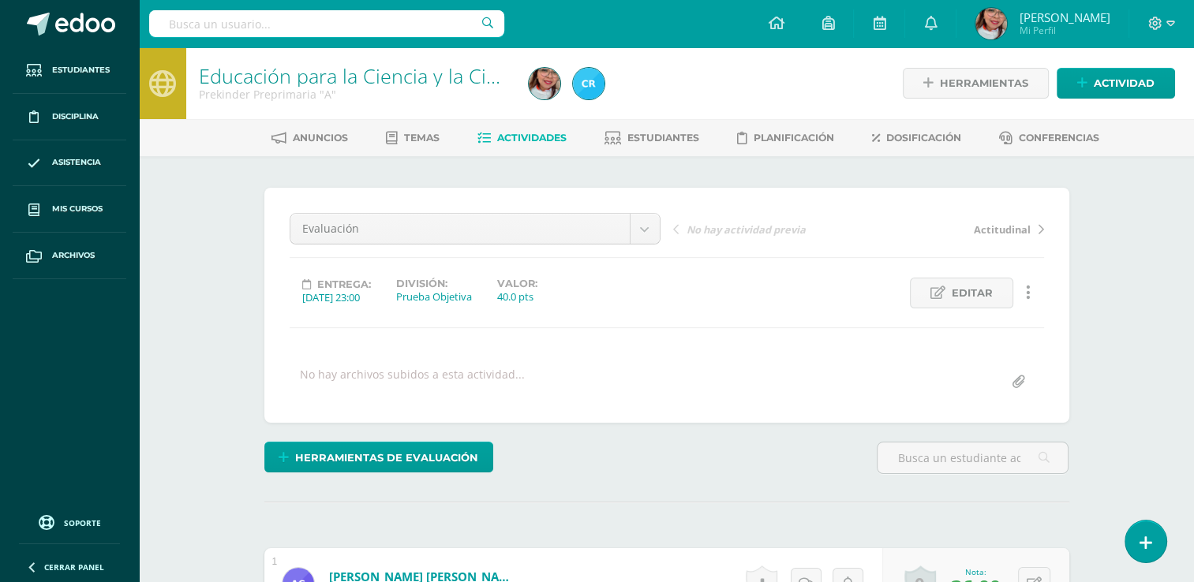
click at [669, 124] on div "Anuncios Temas Actividades Estudiantes Planificación Dosificación Conferencias" at bounding box center [685, 137] width 1093 height 37
click at [666, 136] on span "Estudiantes" at bounding box center [663, 138] width 72 height 12
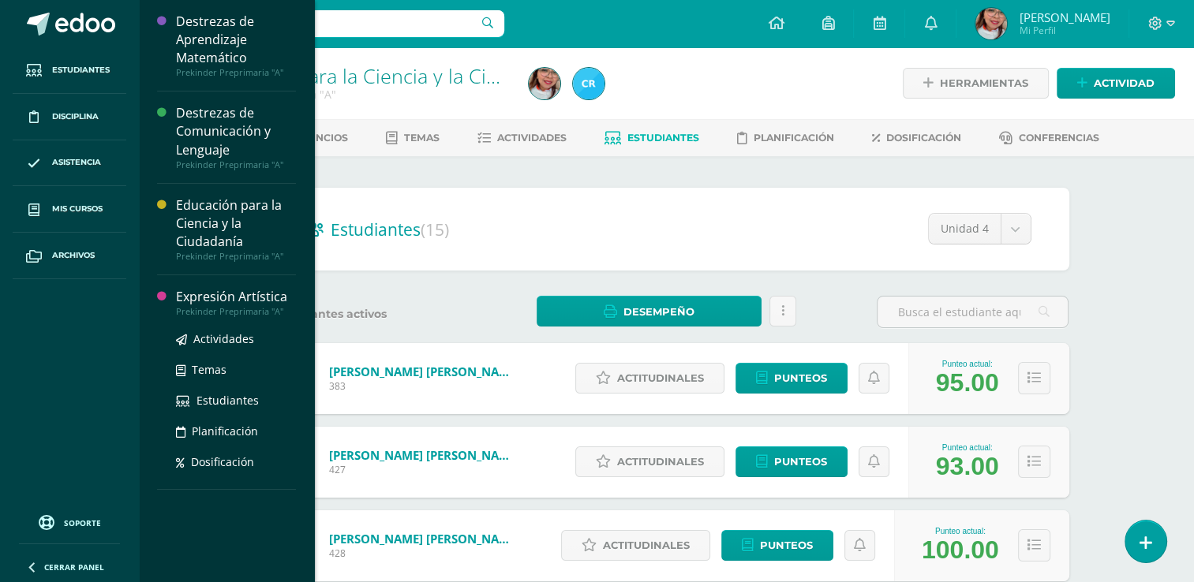
click at [212, 308] on div "Prekinder Preprimaria "A"" at bounding box center [236, 311] width 120 height 11
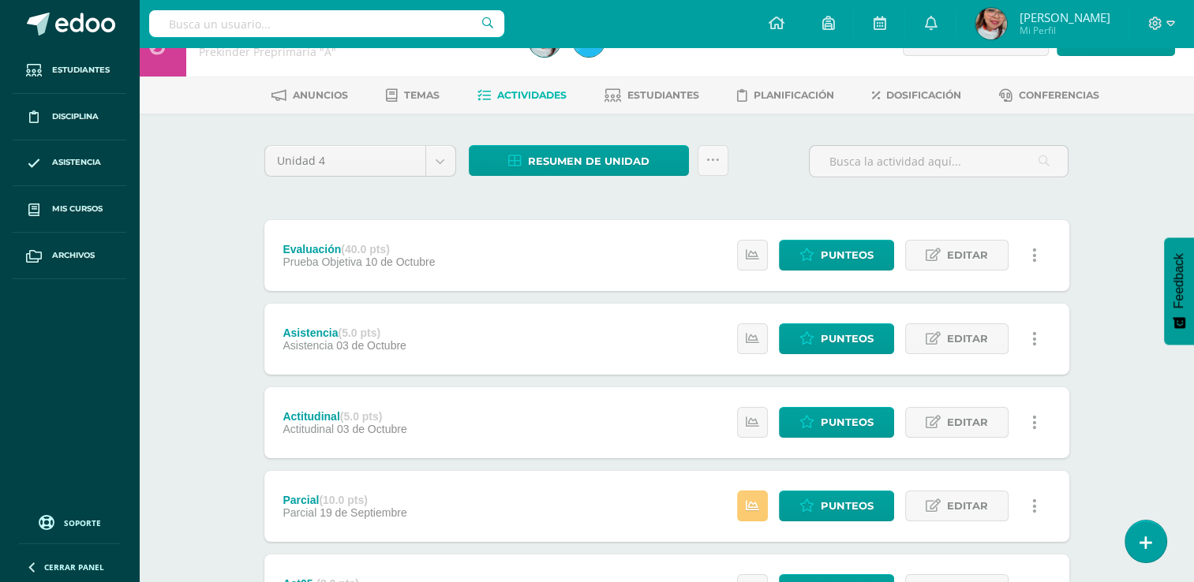
scroll to position [41, 0]
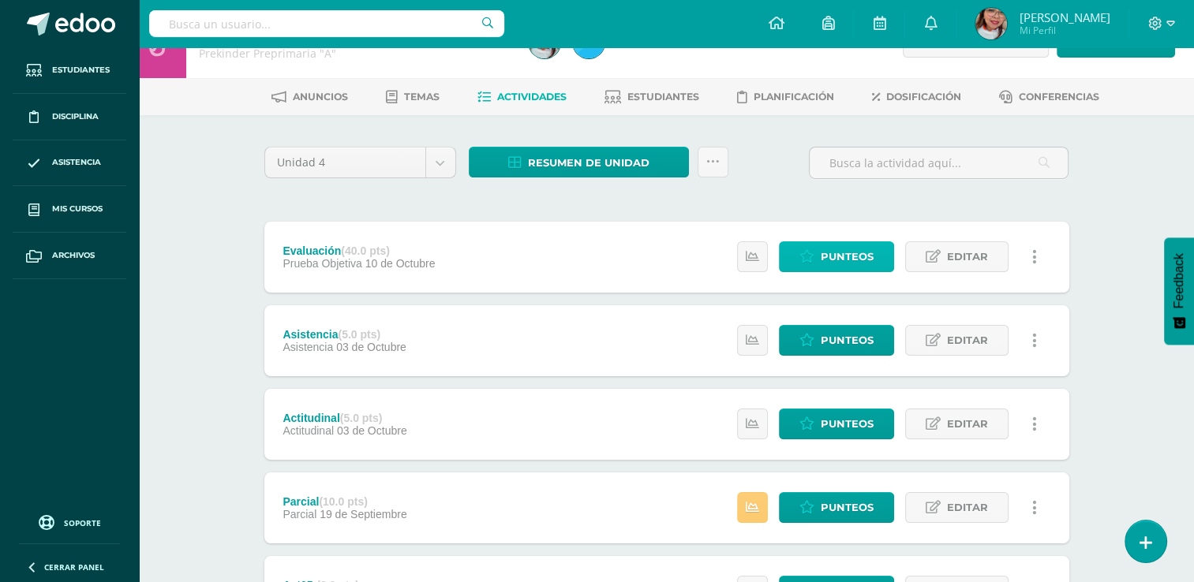
click at [835, 246] on span "Punteos" at bounding box center [847, 256] width 53 height 29
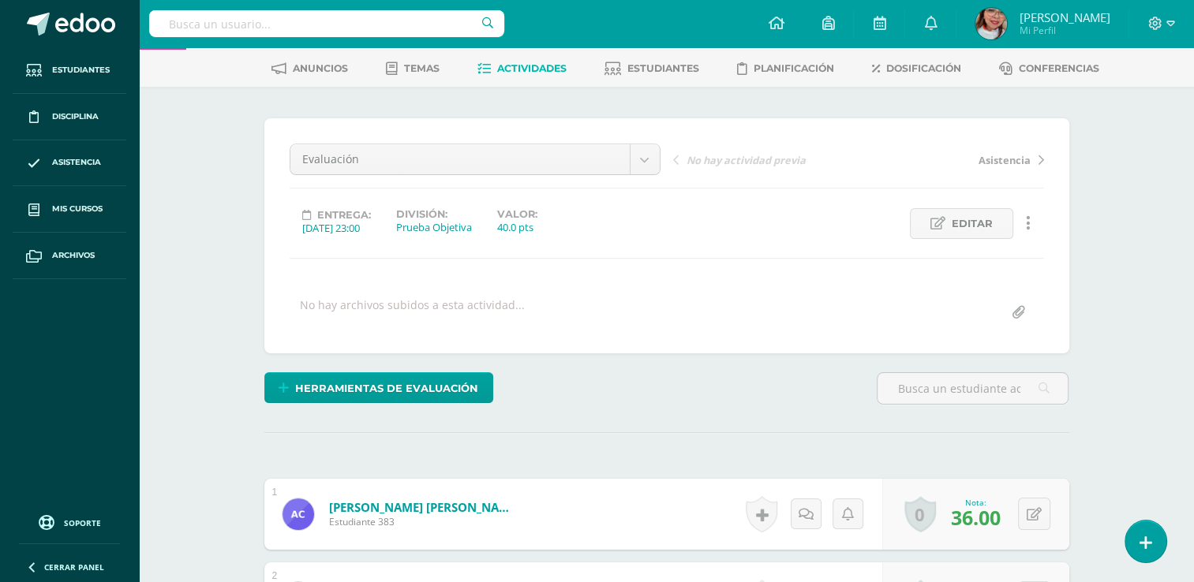
scroll to position [51, 0]
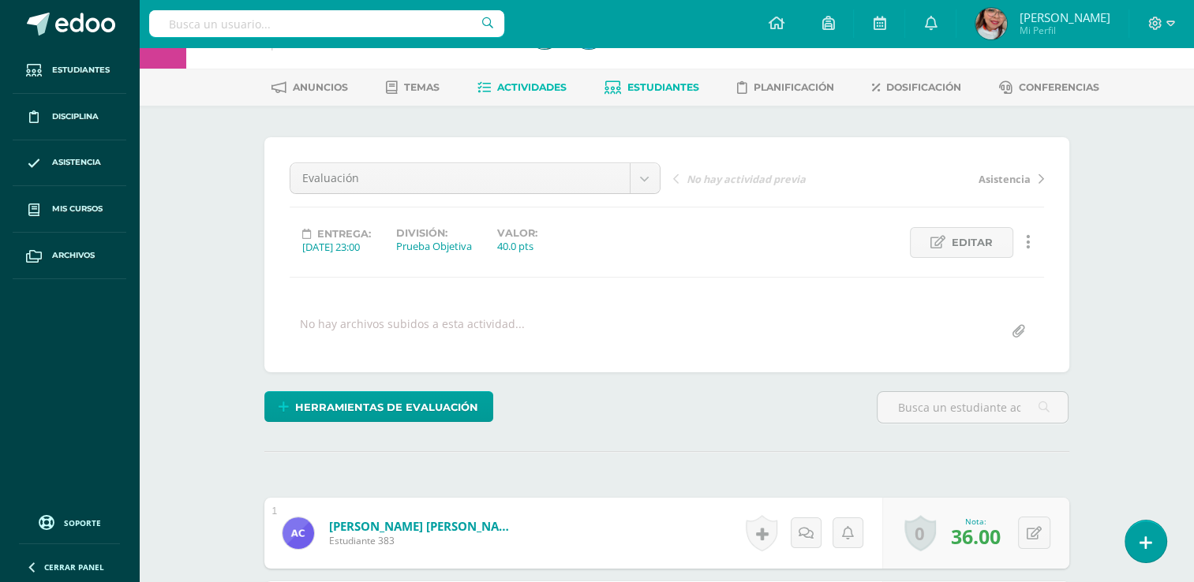
click at [604, 87] on icon at bounding box center [612, 87] width 17 height 13
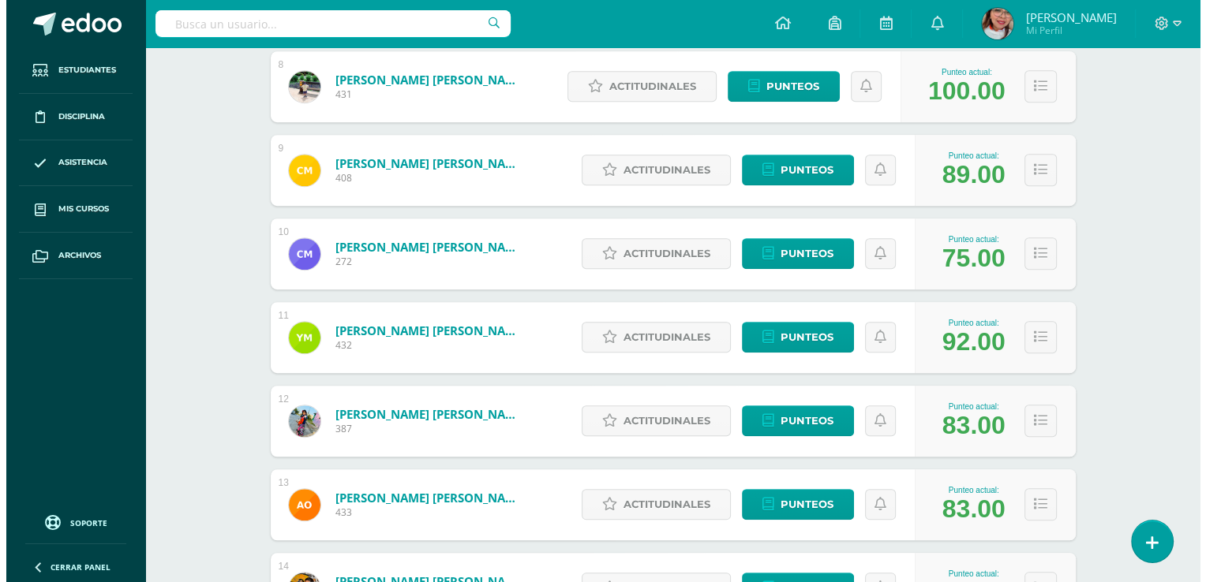
scroll to position [876, 0]
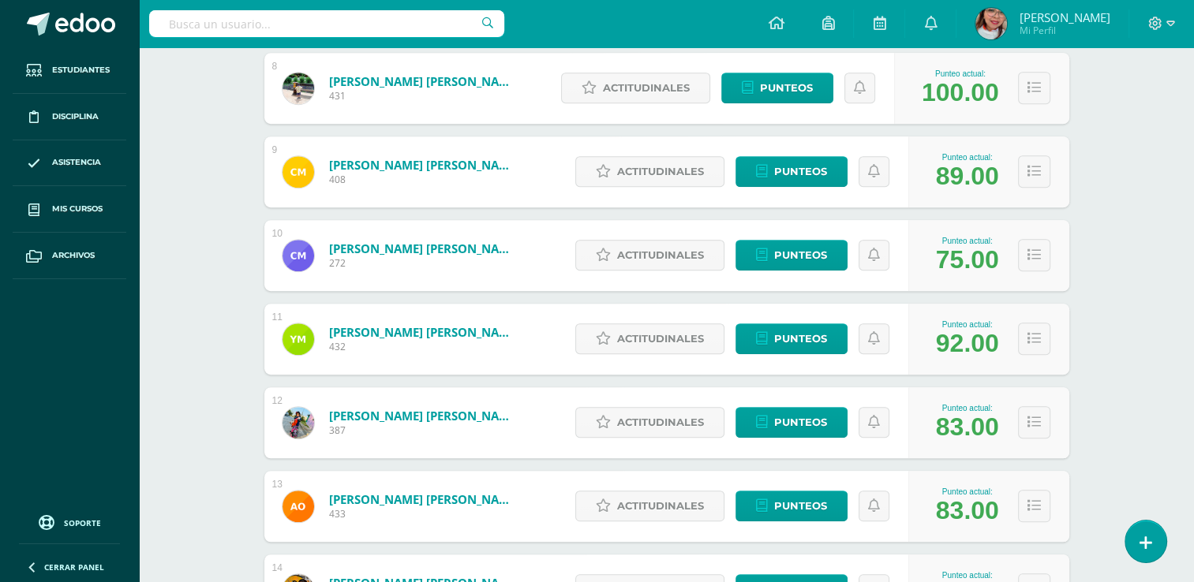
click at [1144, 538] on icon at bounding box center [1146, 543] width 14 height 18
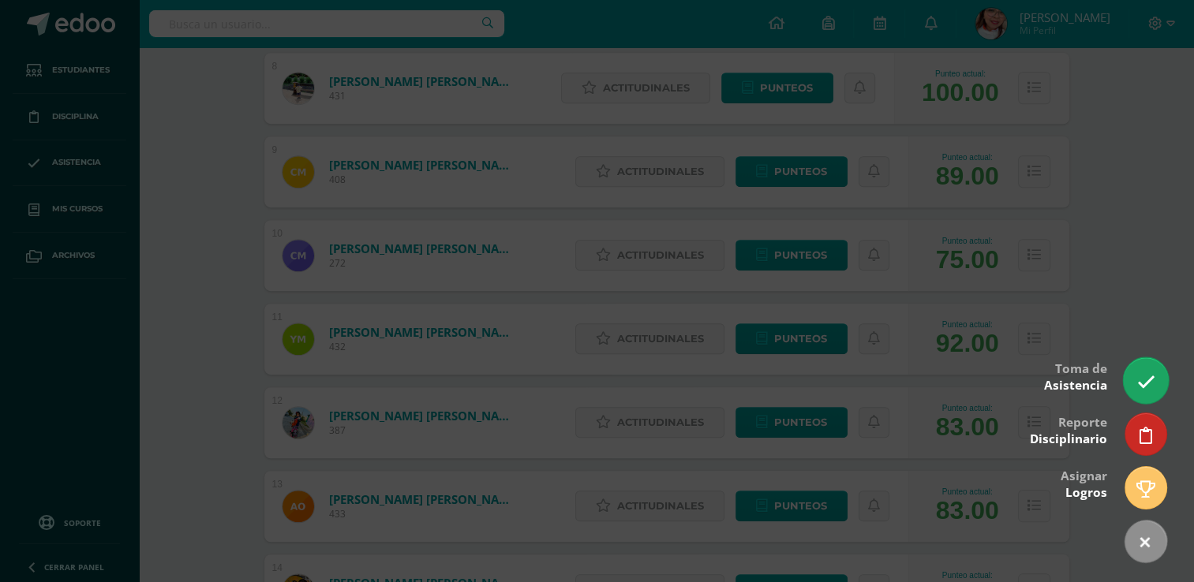
click at [1147, 379] on icon at bounding box center [1145, 382] width 18 height 18
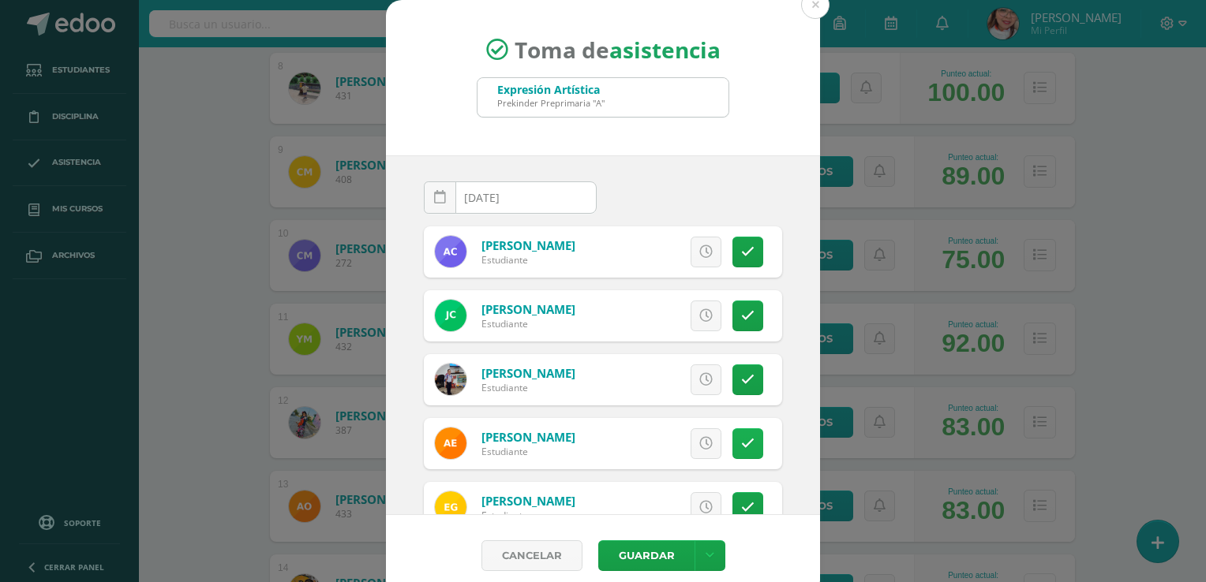
click at [741, 437] on icon at bounding box center [747, 443] width 13 height 13
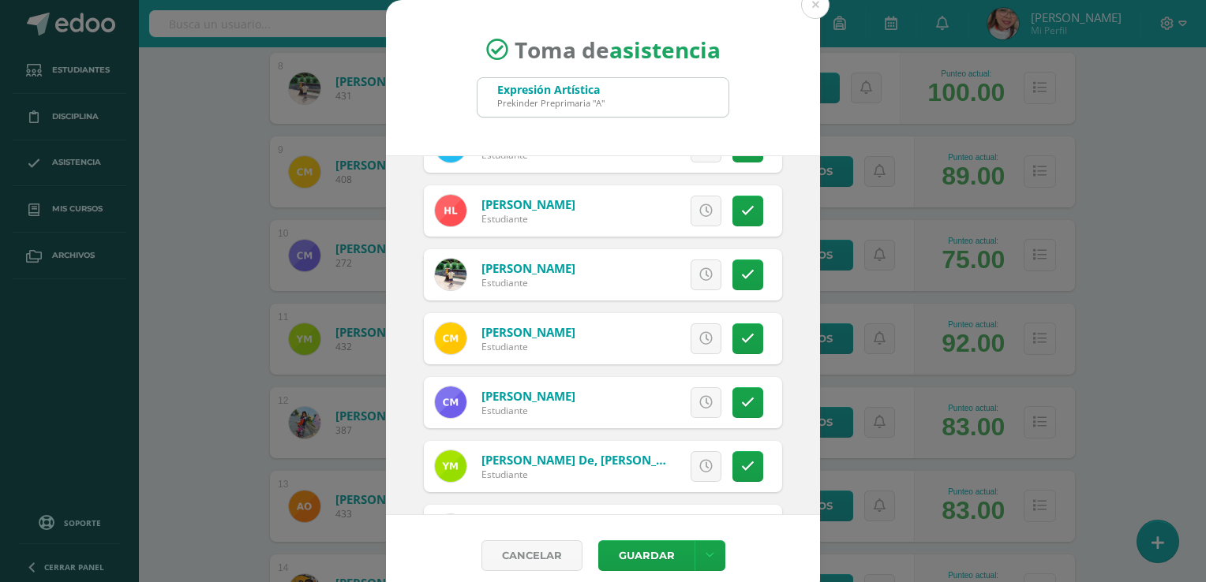
scroll to position [451, 0]
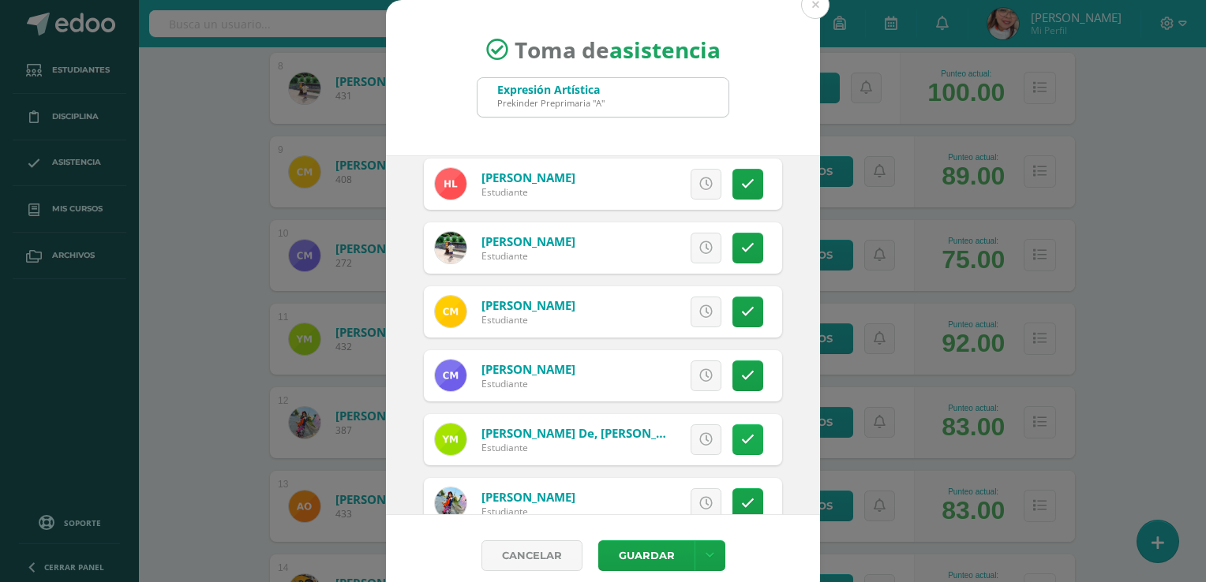
click at [741, 433] on icon at bounding box center [747, 439] width 13 height 13
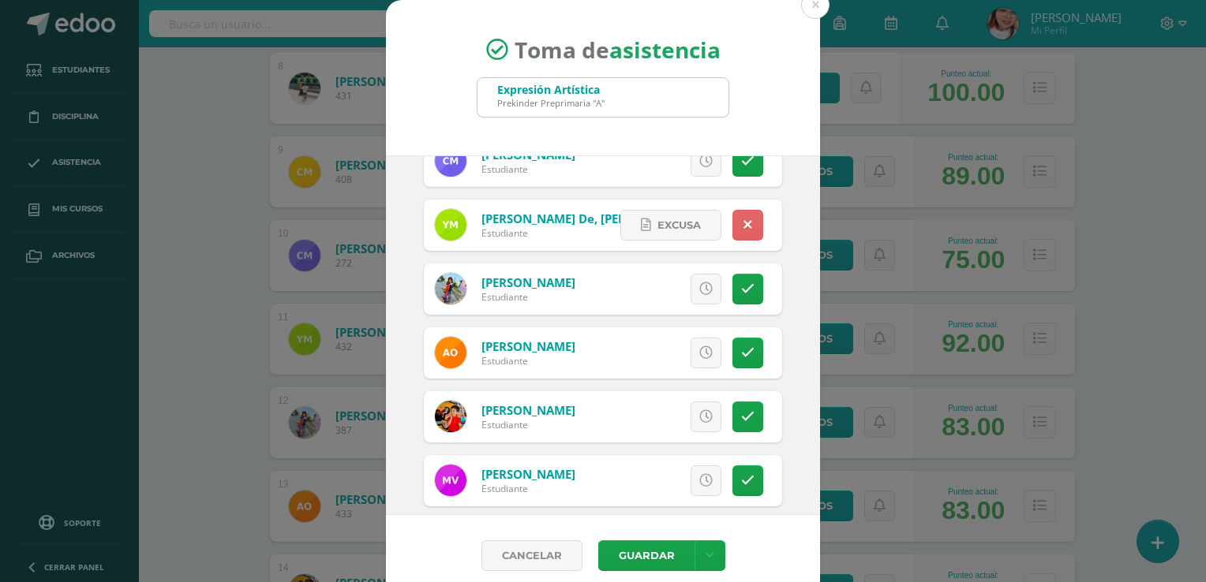
scroll to position [683, 0]
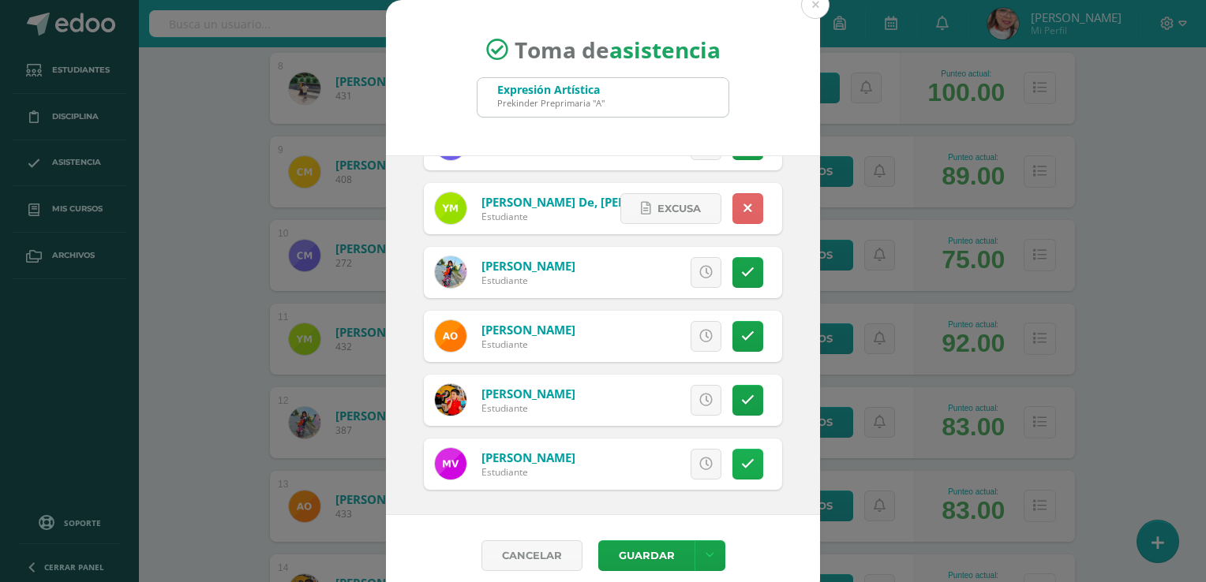
click at [732, 462] on link at bounding box center [747, 464] width 31 height 31
click at [641, 462] on icon at bounding box center [646, 464] width 10 height 13
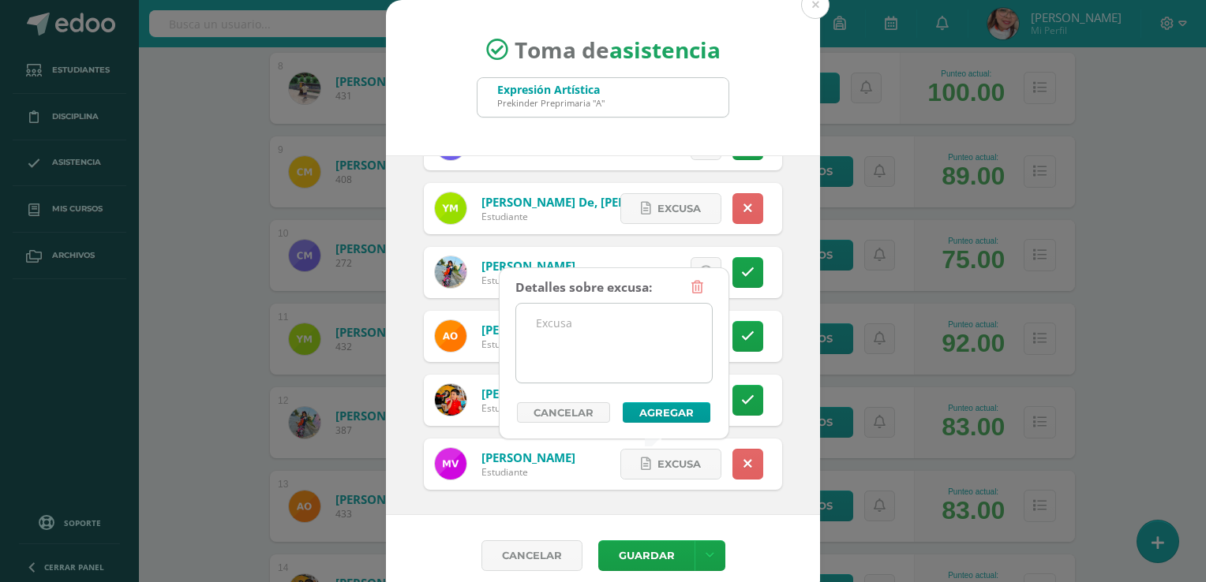
click at [612, 334] on textarea at bounding box center [614, 343] width 196 height 79
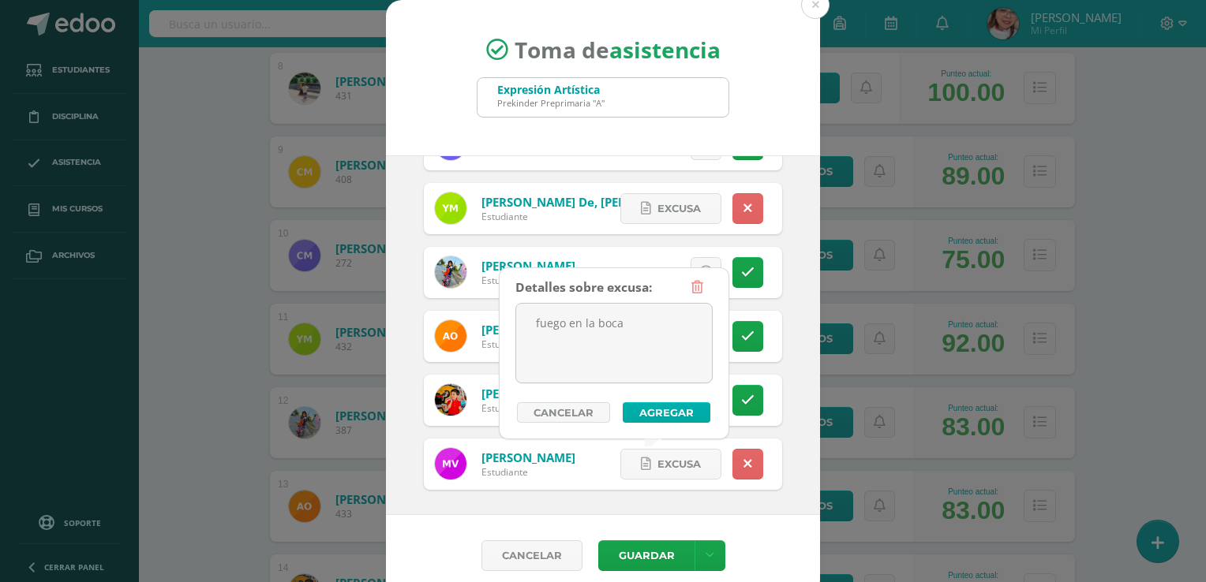
type textarea "fuego en la boca"
click at [669, 409] on button "Agregar" at bounding box center [667, 412] width 88 height 21
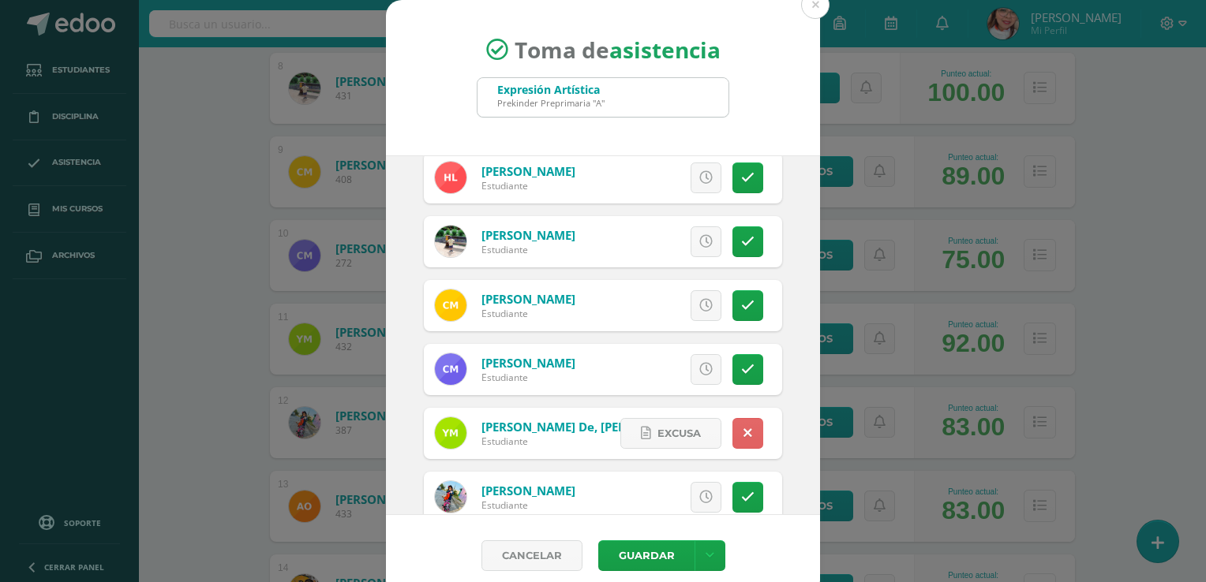
scroll to position [470, 0]
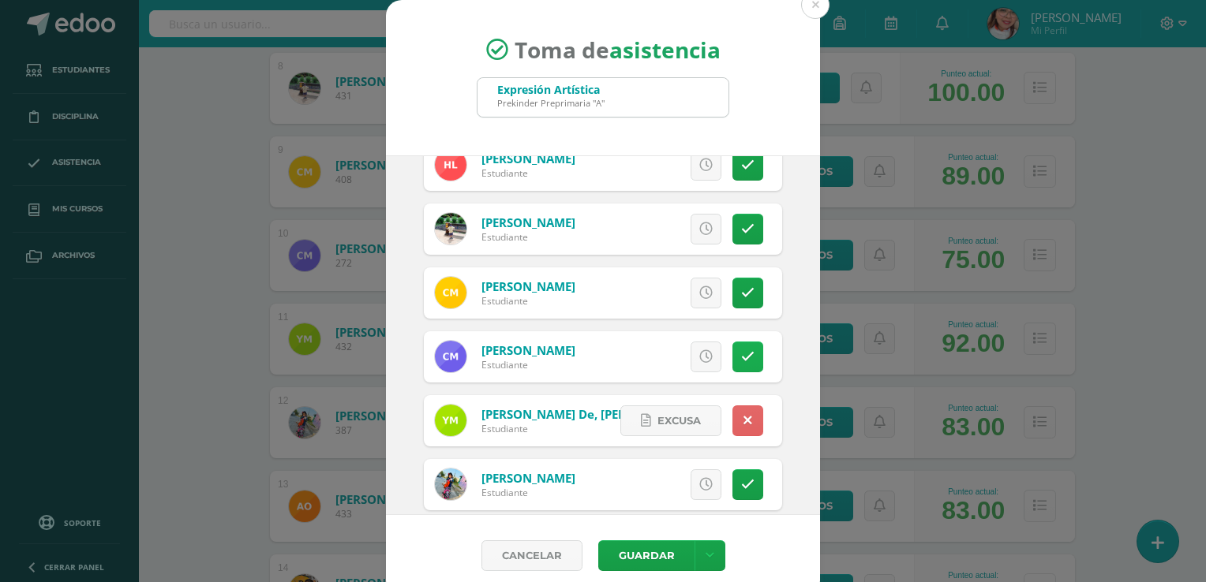
click at [741, 355] on icon at bounding box center [747, 356] width 13 height 13
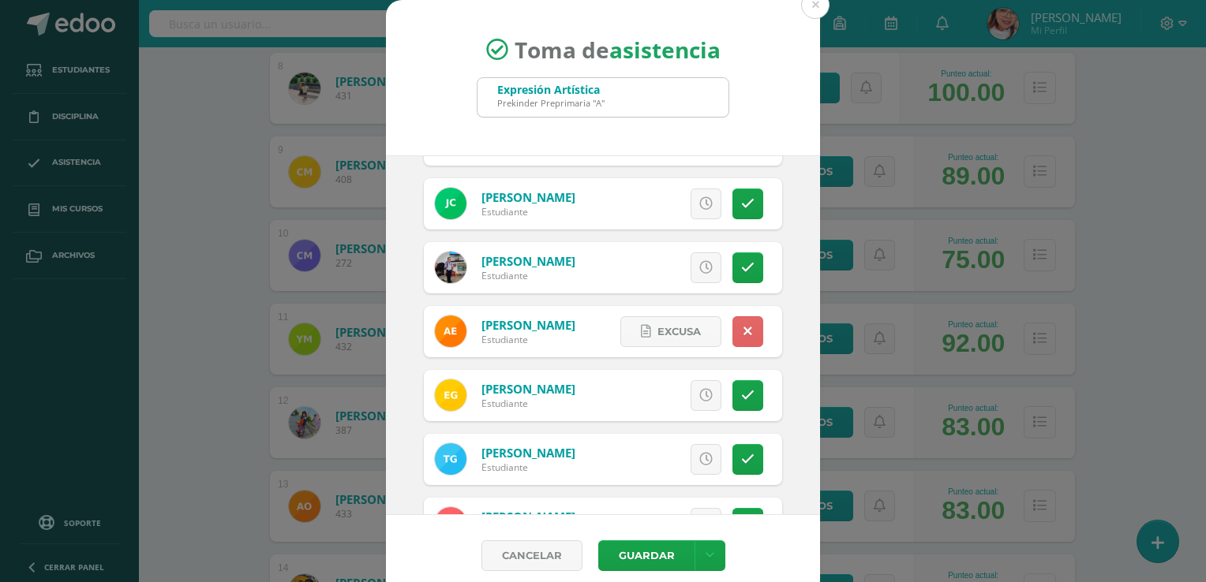
scroll to position [67, 0]
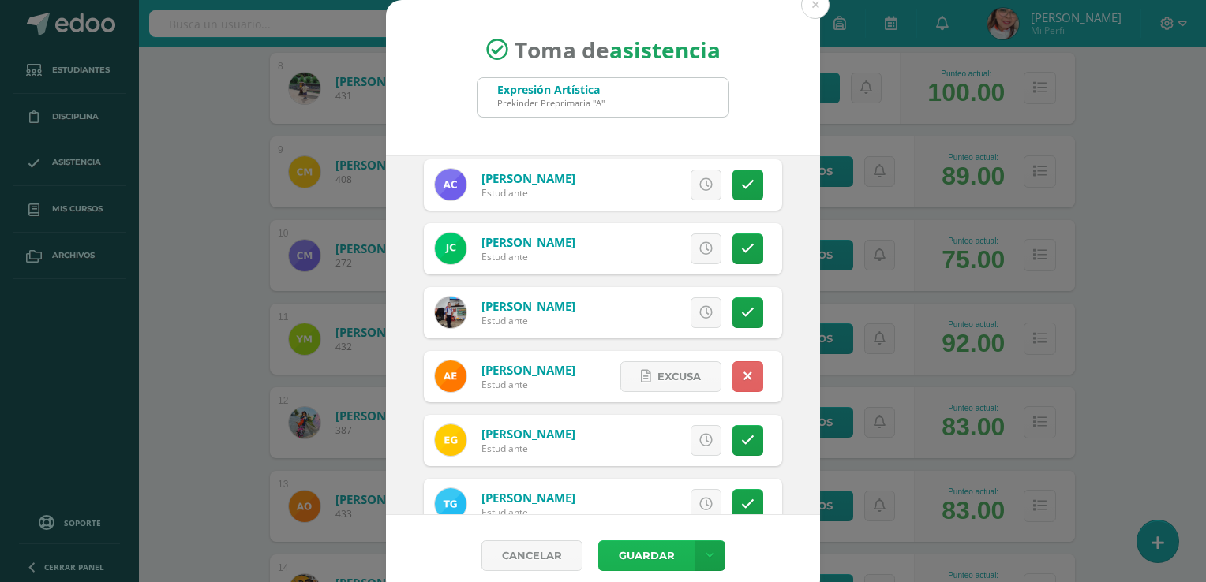
click at [619, 563] on button "Guardar" at bounding box center [646, 556] width 96 height 31
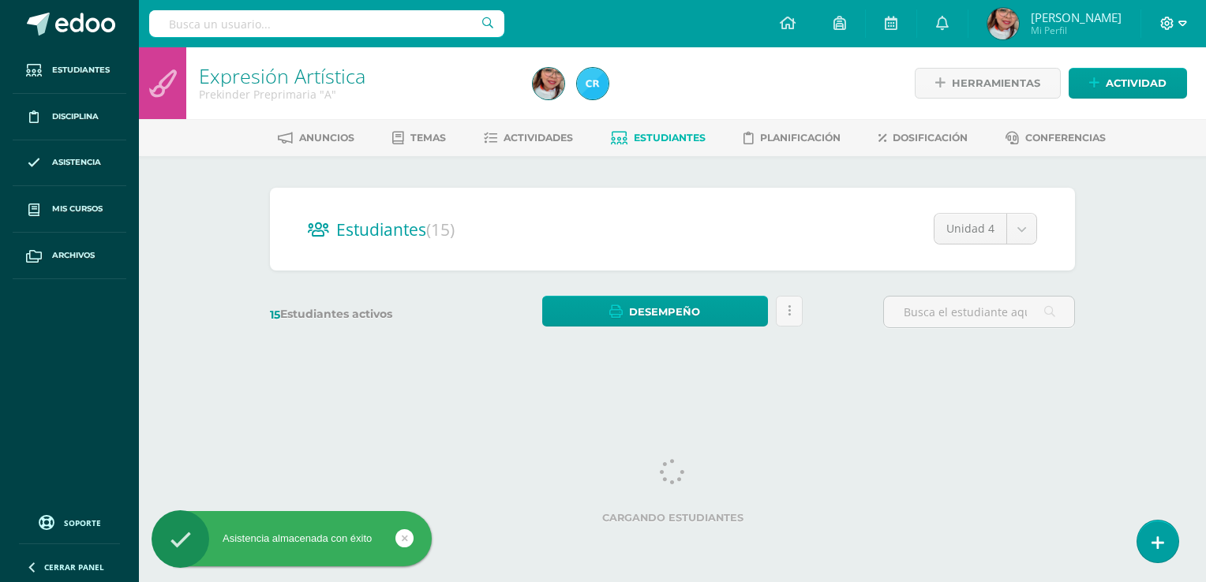
click at [1177, 17] on div at bounding box center [1173, 23] width 65 height 47
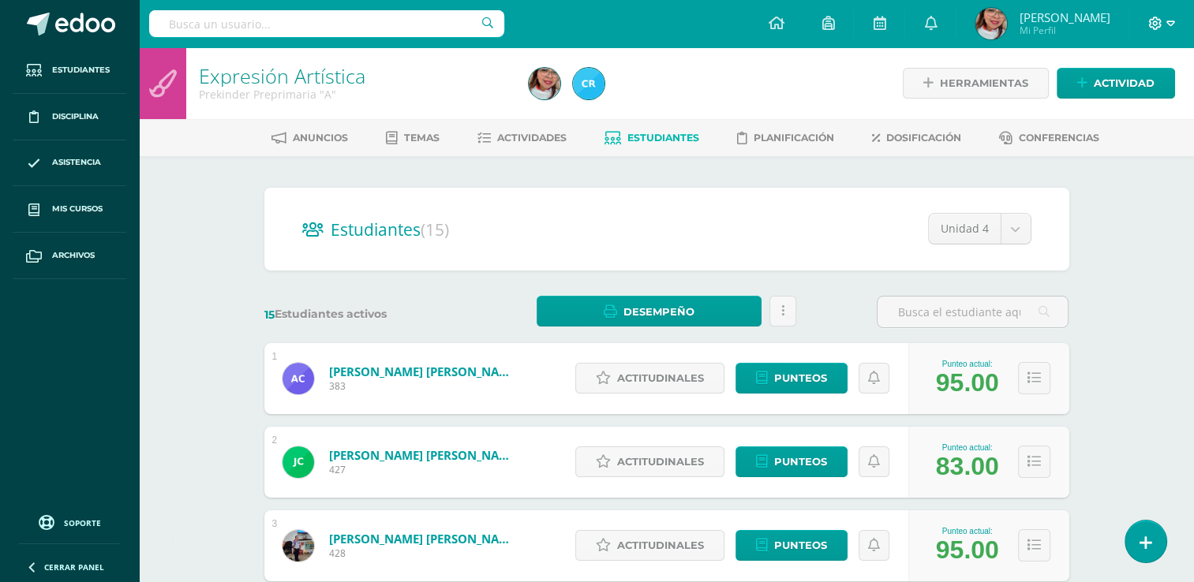
click at [1162, 28] on span at bounding box center [1161, 23] width 27 height 17
click at [1131, 115] on link "Cerrar sesión" at bounding box center [1111, 106] width 125 height 23
